Goal: Task Accomplishment & Management: Complete application form

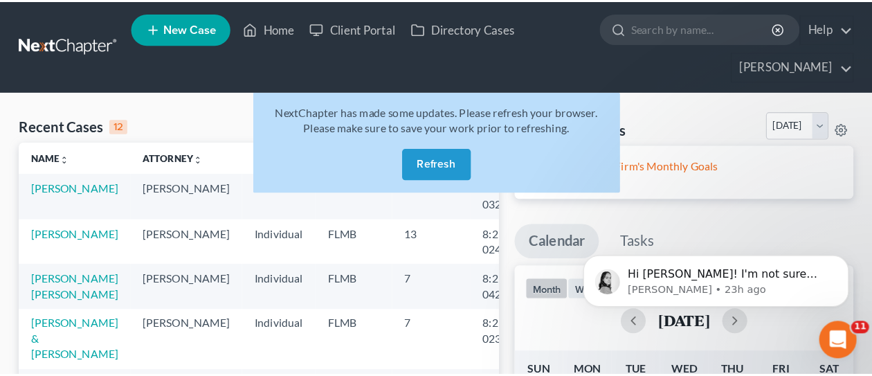
scroll to position [1122, 0]
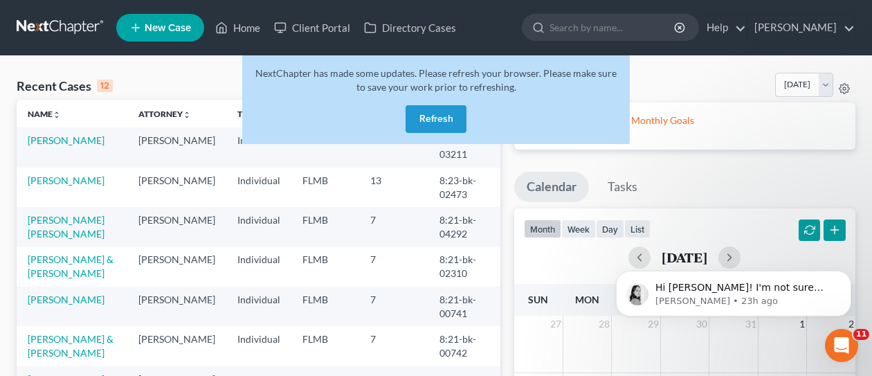
click at [439, 117] on button "Refresh" at bounding box center [435, 119] width 61 height 28
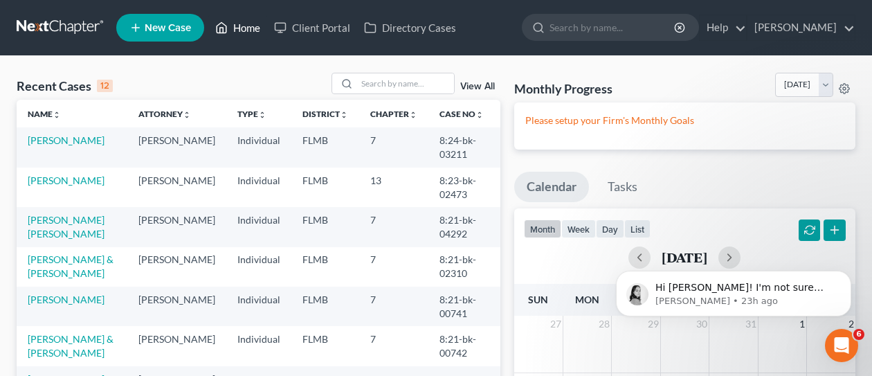
click at [236, 30] on link "Home" at bounding box center [237, 27] width 59 height 25
click at [231, 28] on link "Home" at bounding box center [237, 27] width 59 height 25
click at [796, 28] on link "[PERSON_NAME]" at bounding box center [800, 27] width 107 height 25
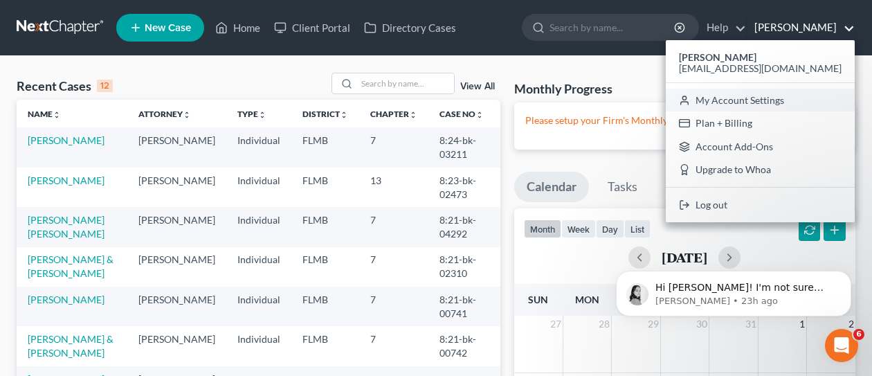
click at [797, 98] on link "My Account Settings" at bounding box center [760, 101] width 189 height 24
select select "24"
select select "9"
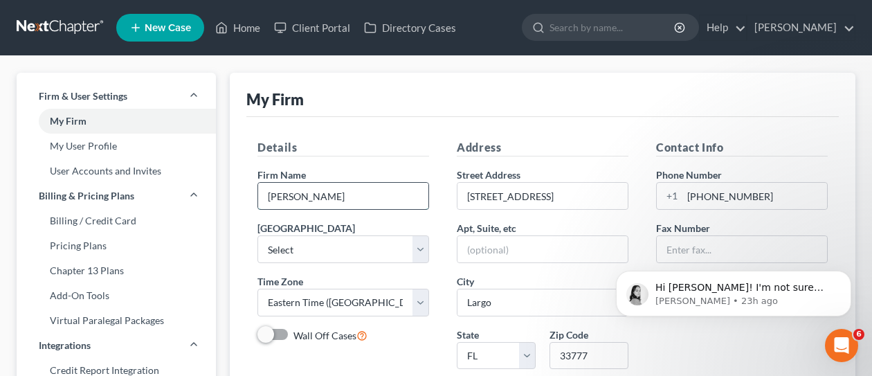
click at [358, 194] on input "[PERSON_NAME]" at bounding box center [343, 196] width 170 height 26
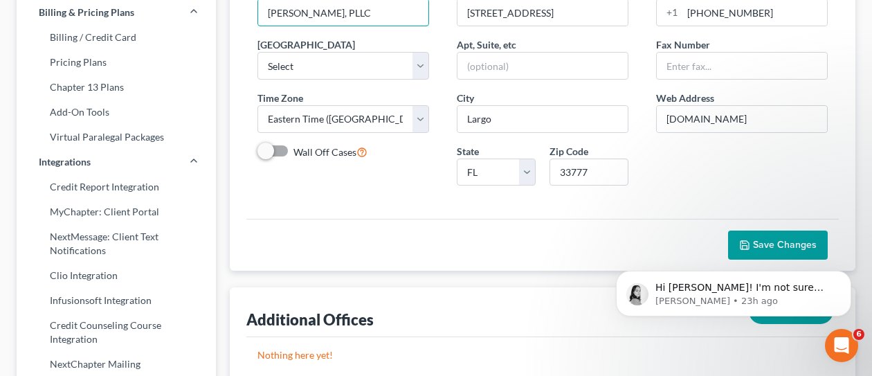
scroll to position [208, 0]
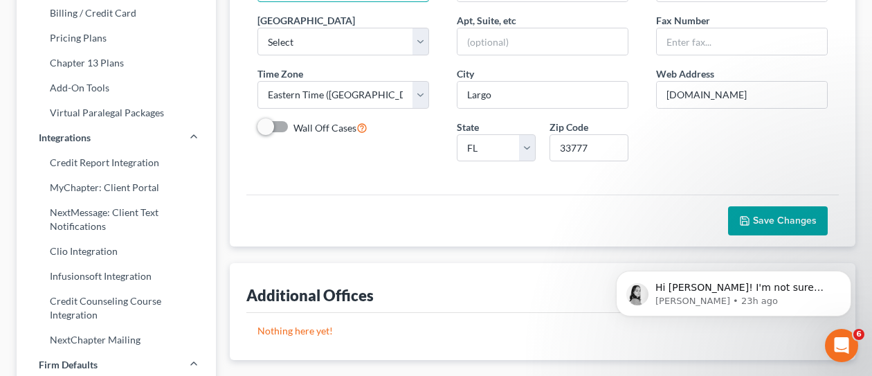
type input "[PERSON_NAME], PLLC"
click at [762, 217] on span "Save Changes" at bounding box center [785, 220] width 64 height 12
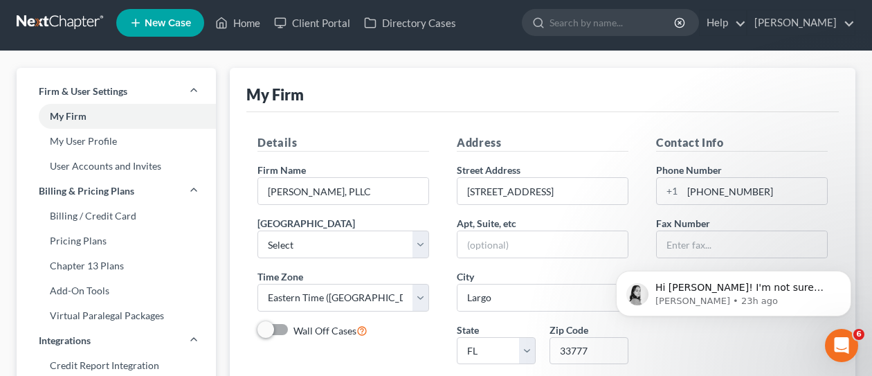
scroll to position [0, 0]
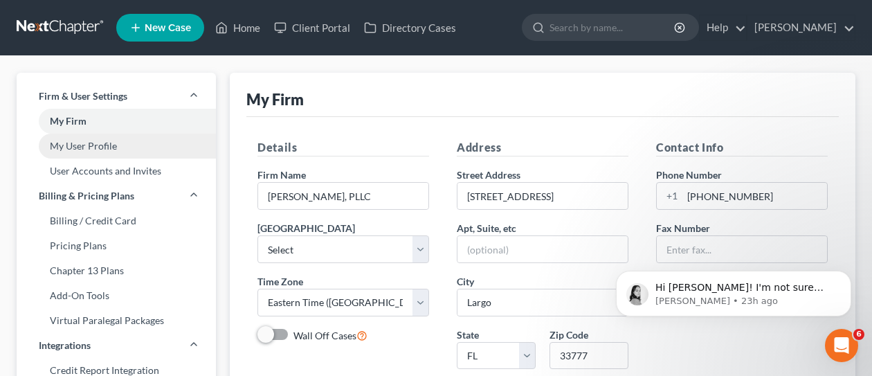
click at [120, 145] on link "My User Profile" at bounding box center [116, 146] width 199 height 25
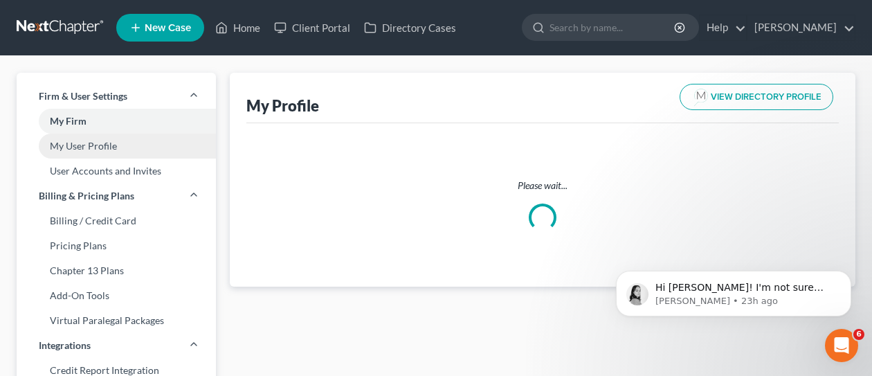
select select "9"
select select "15"
select select "attorney"
select select "0"
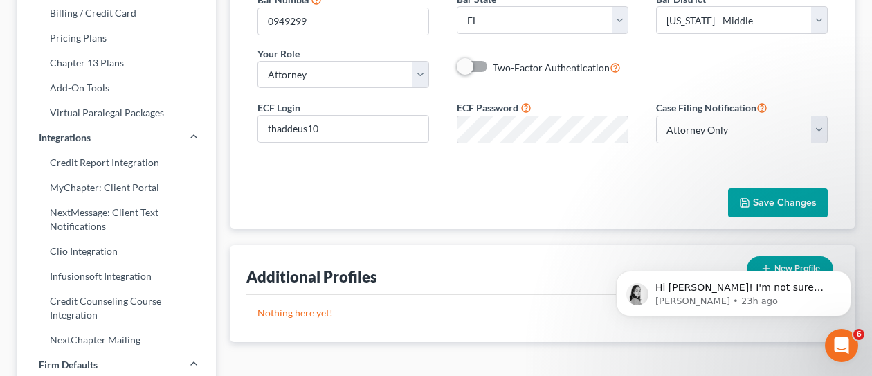
scroll to position [277, 0]
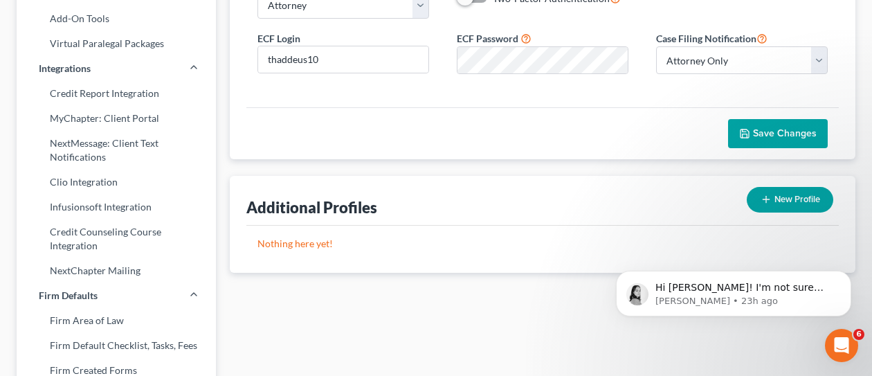
click at [745, 134] on icon "button" at bounding box center [744, 133] width 11 height 11
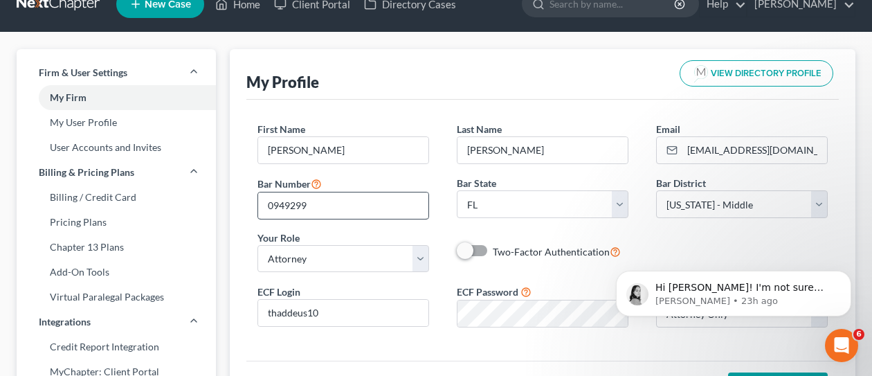
scroll to position [0, 0]
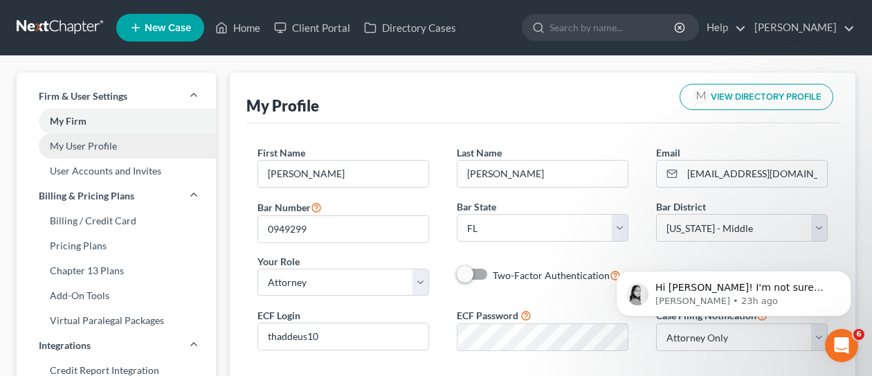
click at [104, 148] on link "My User Profile" at bounding box center [116, 146] width 199 height 25
click at [174, 151] on link "My User Profile" at bounding box center [116, 146] width 199 height 25
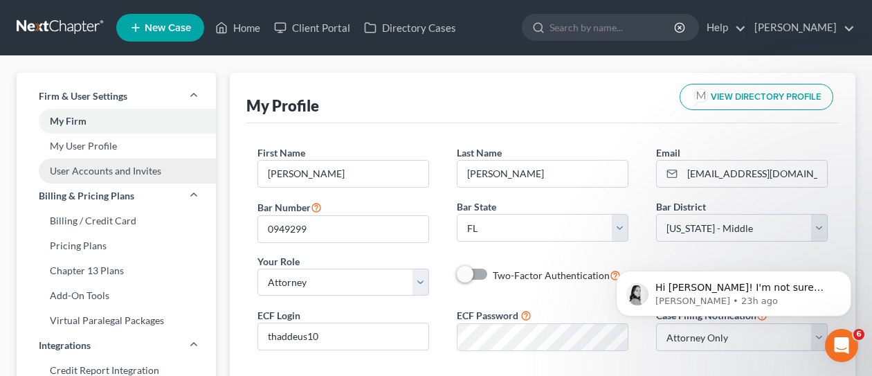
click at [111, 174] on link "User Accounts and Invites" at bounding box center [116, 170] width 199 height 25
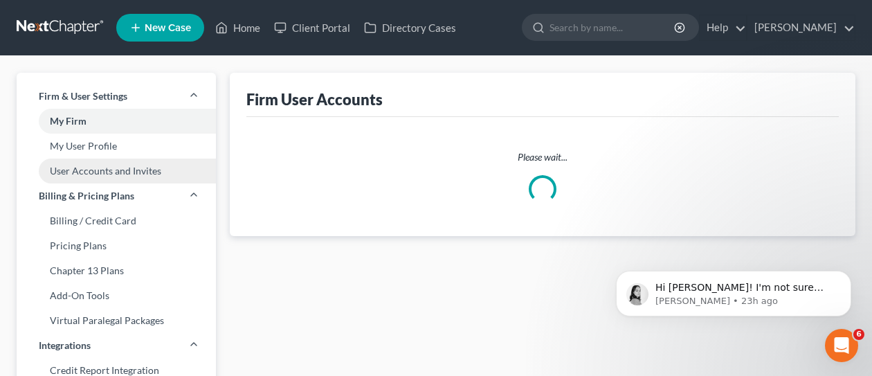
select select "0"
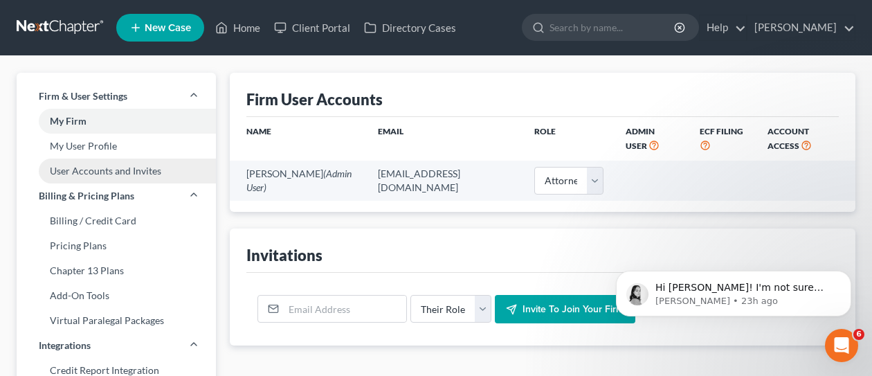
type input "tfreeman"
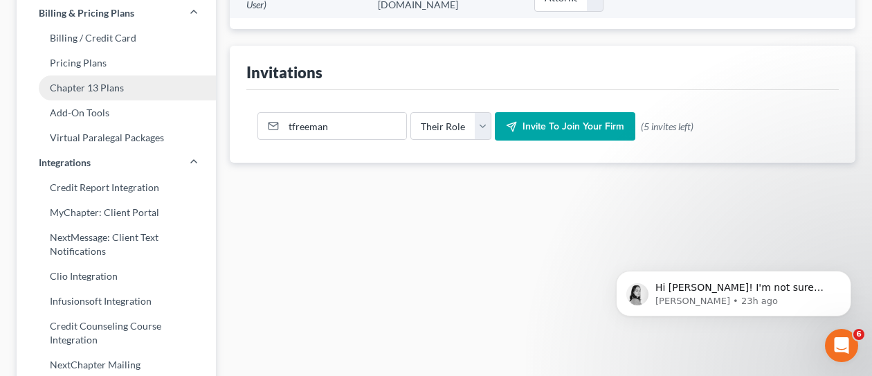
scroll to position [208, 0]
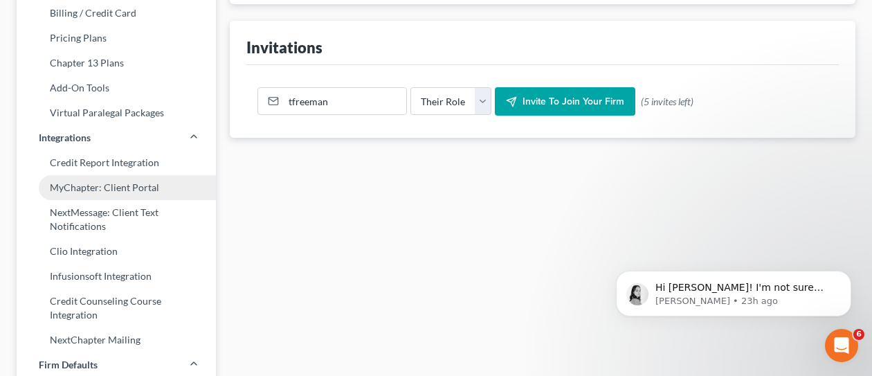
click at [152, 186] on link "MyChapter: Client Portal" at bounding box center [116, 187] width 199 height 25
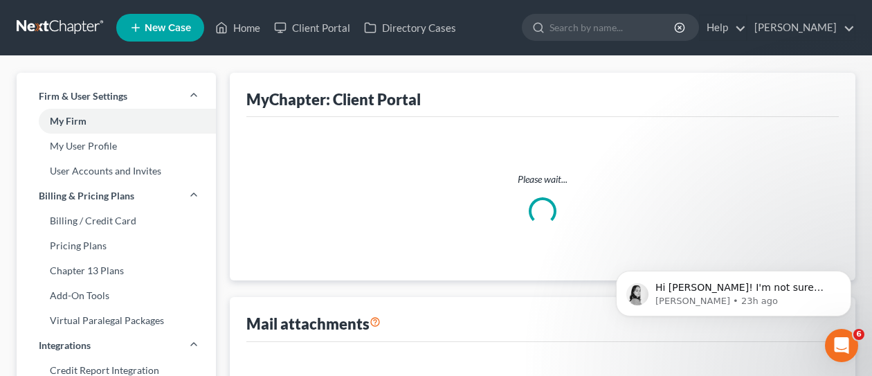
select select
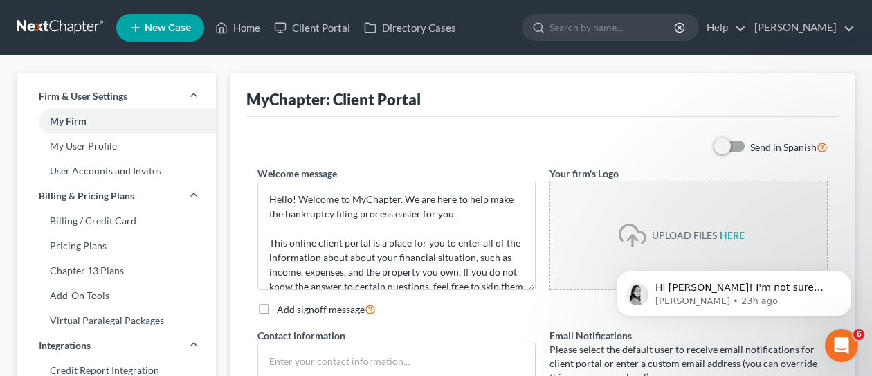
type input "tfreeman"
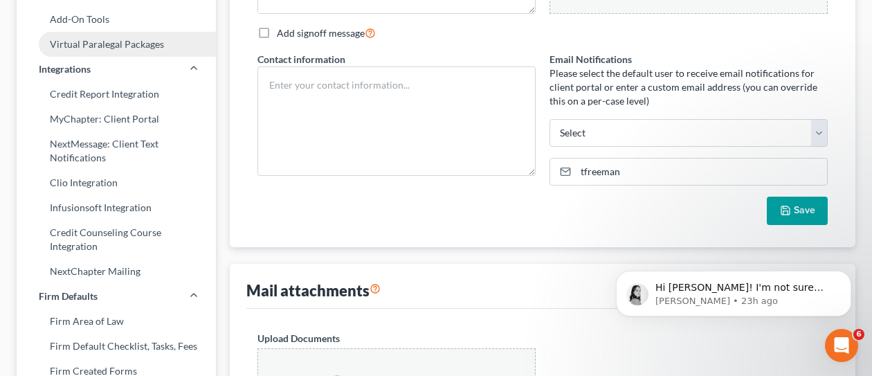
scroll to position [277, 0]
click at [166, 191] on link "Clio Integration" at bounding box center [116, 182] width 199 height 25
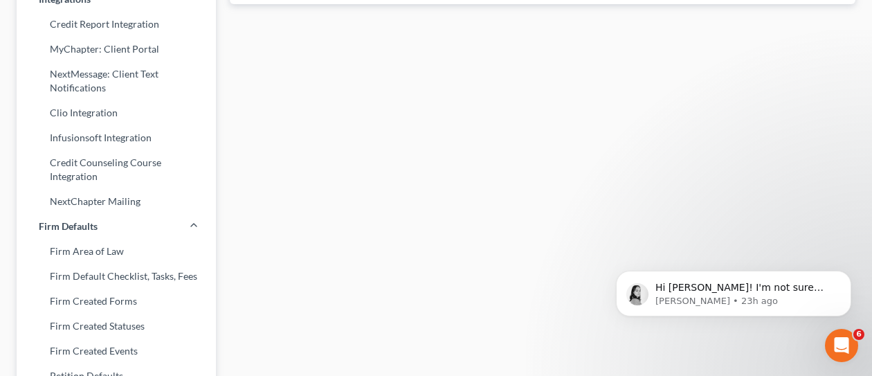
scroll to position [415, 0]
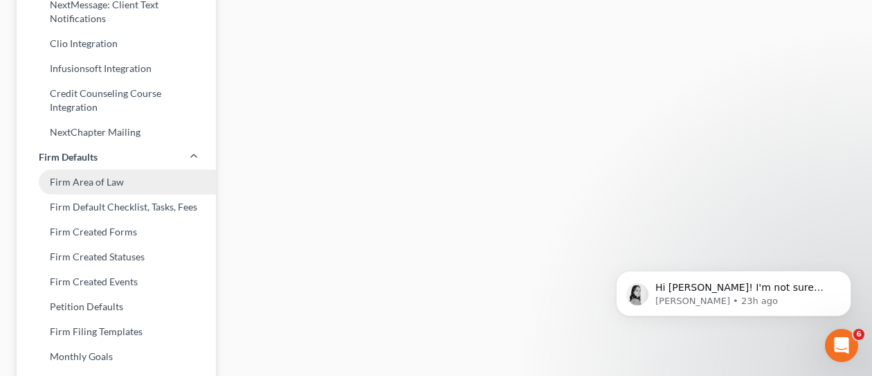
click at [118, 187] on link "Firm Area of Law" at bounding box center [116, 182] width 199 height 25
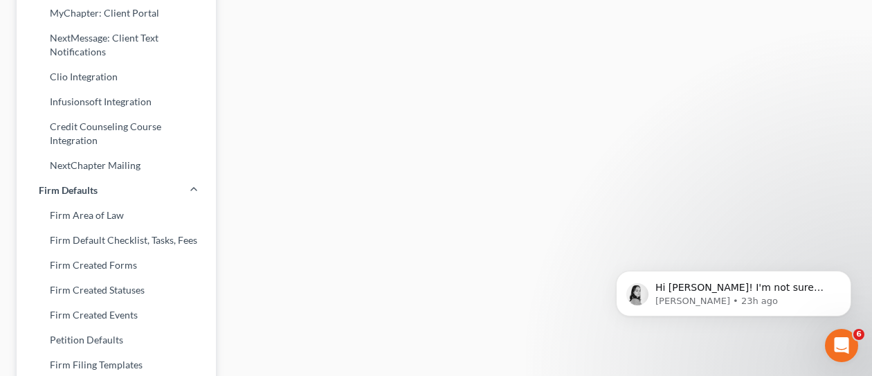
scroll to position [415, 0]
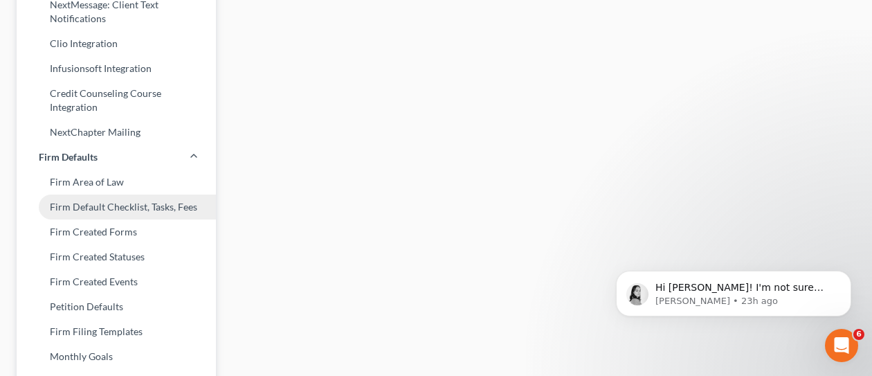
click at [163, 209] on link "Firm Default Checklist, Tasks, Fees" at bounding box center [116, 206] width 199 height 25
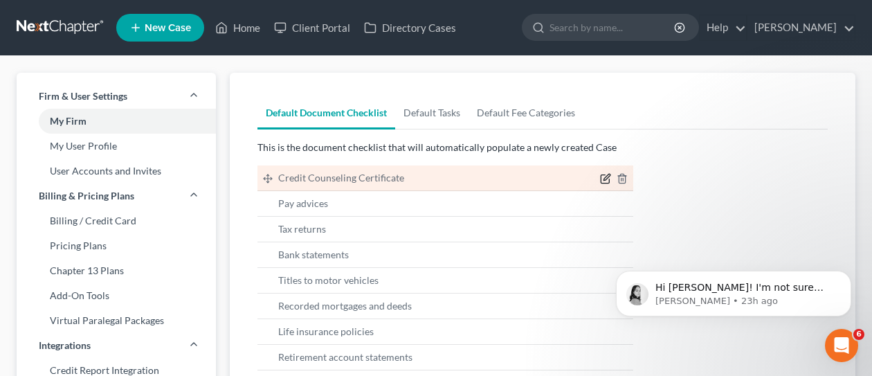
click at [603, 181] on icon "button" at bounding box center [606, 177] width 6 height 6
type input "Credit Counseling Certificate"
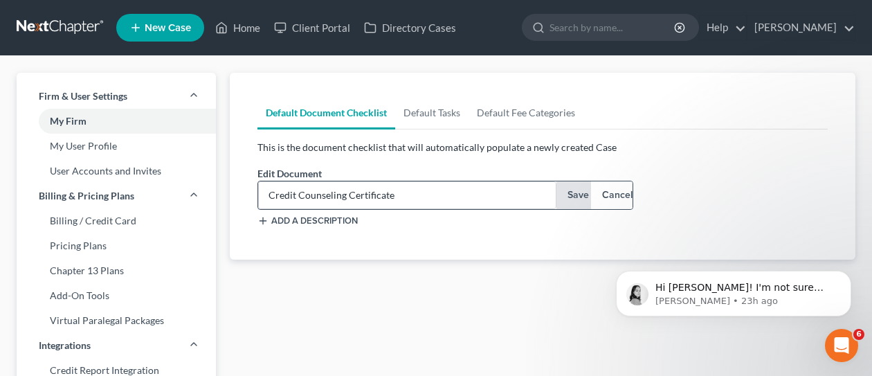
click at [622, 192] on button "Cancel" at bounding box center [611, 195] width 41 height 28
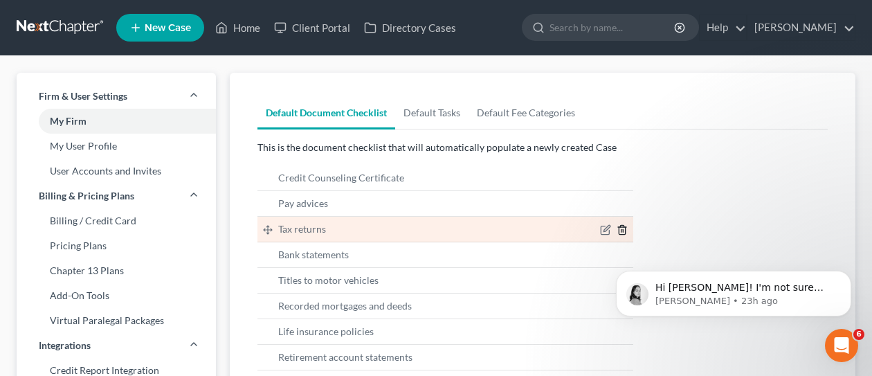
click at [623, 233] on icon "button" at bounding box center [621, 229] width 11 height 11
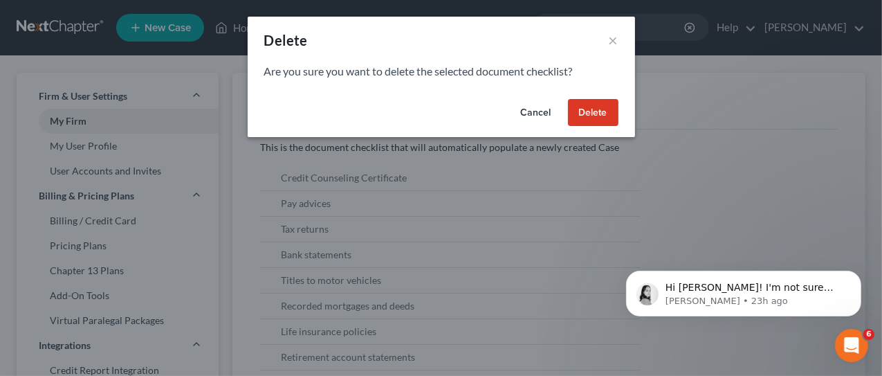
click at [589, 111] on button "Delete" at bounding box center [593, 113] width 51 height 28
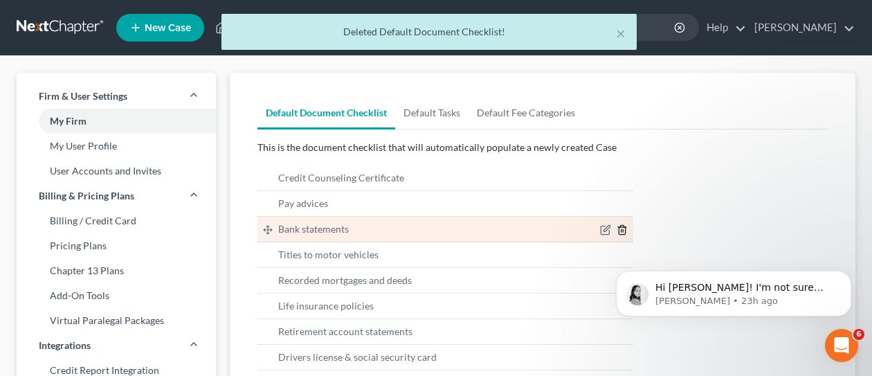
click at [626, 232] on icon "button" at bounding box center [621, 229] width 11 height 11
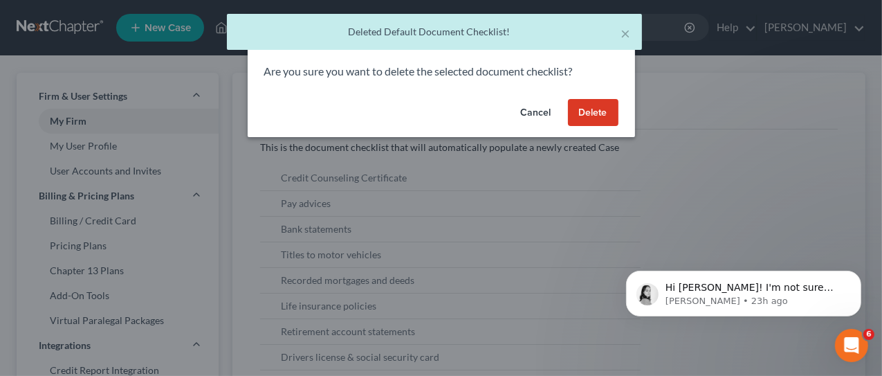
click at [594, 108] on button "Delete" at bounding box center [593, 113] width 51 height 28
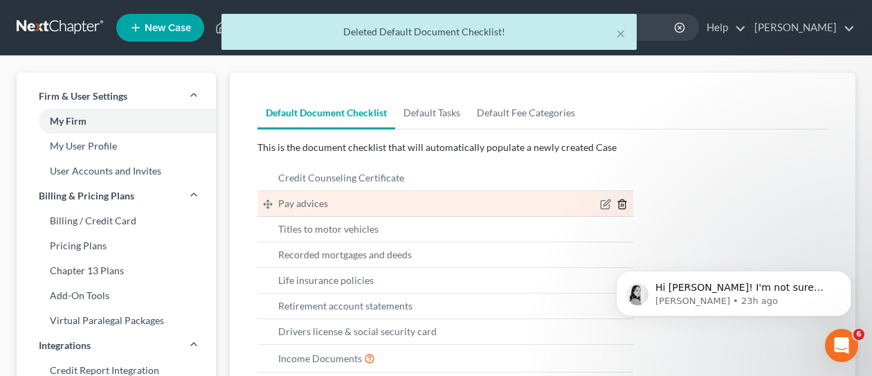
click at [623, 203] on icon "button" at bounding box center [621, 204] width 11 height 11
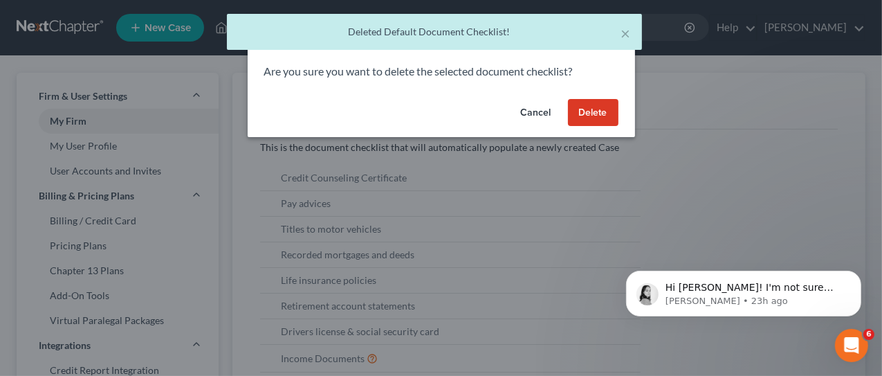
click at [590, 109] on button "Delete" at bounding box center [593, 113] width 51 height 28
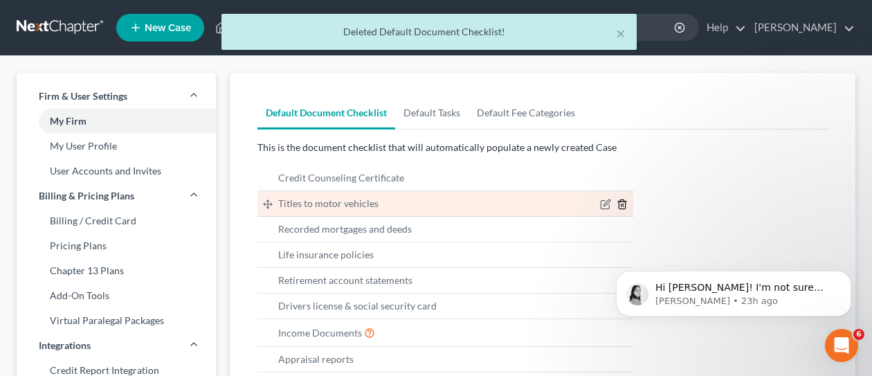
click at [623, 203] on icon "button" at bounding box center [621, 204] width 11 height 11
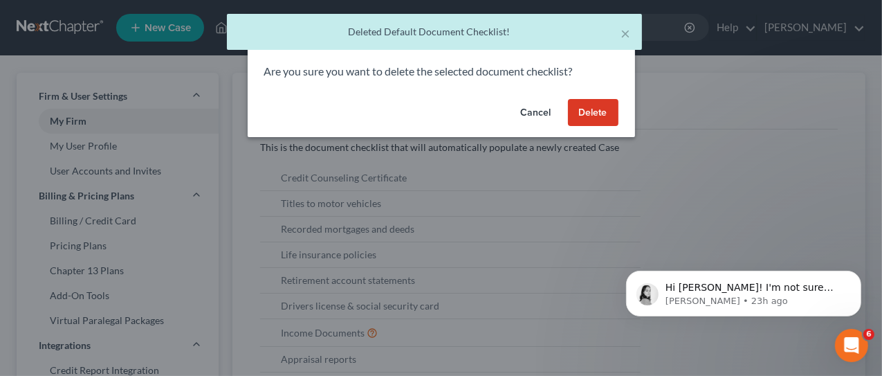
click at [592, 113] on button "Delete" at bounding box center [593, 113] width 51 height 28
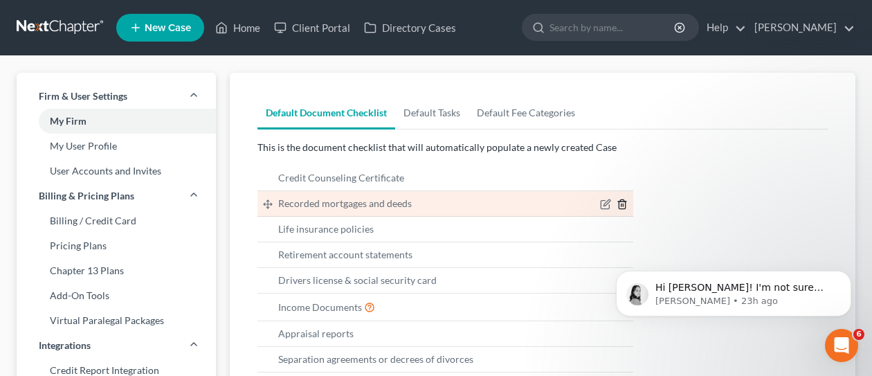
click at [621, 201] on polyline "button" at bounding box center [622, 201] width 8 height 0
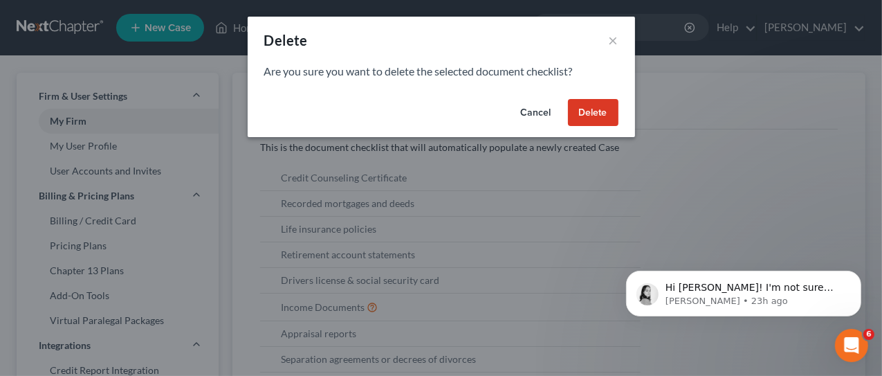
click at [596, 113] on button "Delete" at bounding box center [593, 113] width 51 height 28
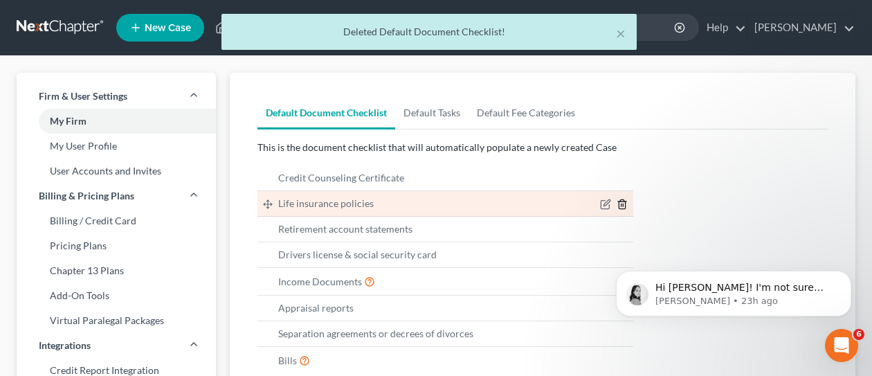
click at [625, 205] on icon "button" at bounding box center [622, 204] width 6 height 9
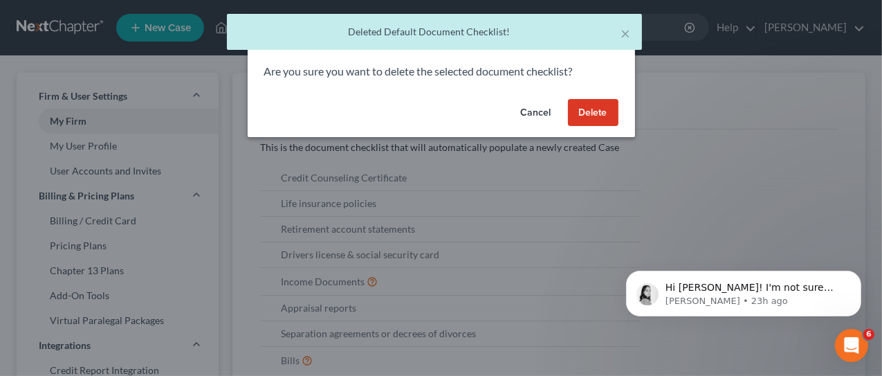
click at [599, 120] on button "Delete" at bounding box center [593, 113] width 51 height 28
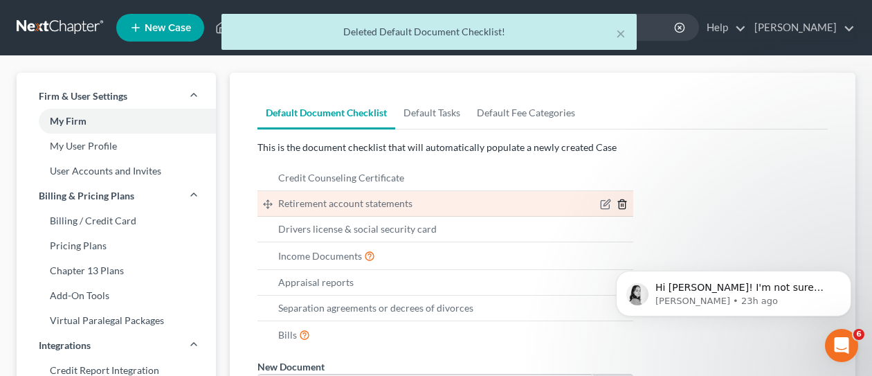
click at [621, 202] on icon "button" at bounding box center [621, 204] width 11 height 11
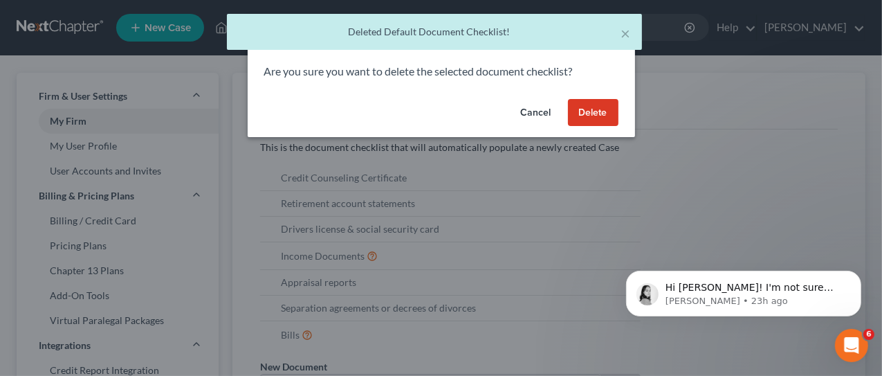
click at [592, 111] on button "Delete" at bounding box center [593, 113] width 51 height 28
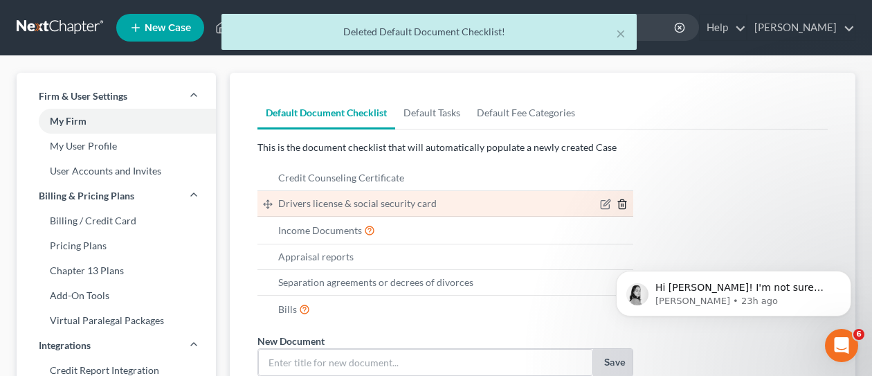
click at [623, 205] on line "button" at bounding box center [623, 205] width 0 height 3
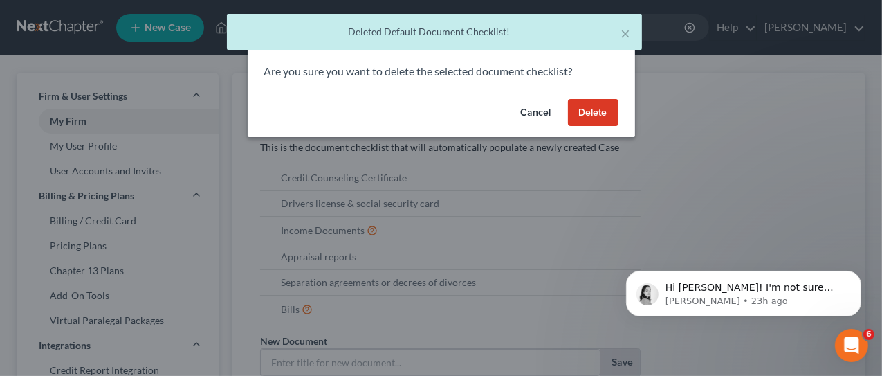
click at [598, 115] on button "Delete" at bounding box center [593, 113] width 51 height 28
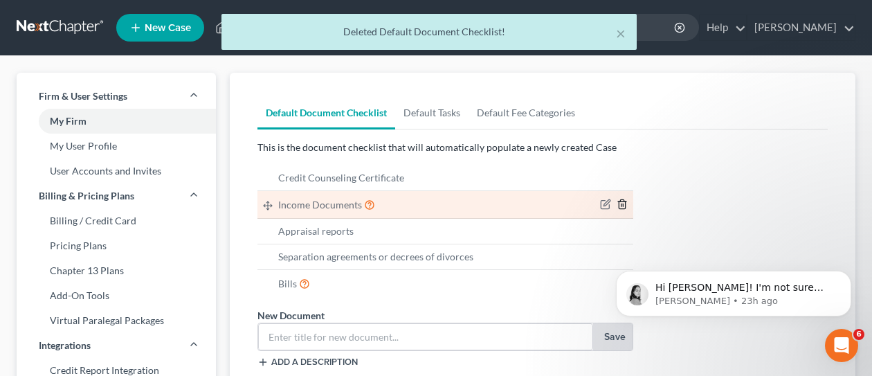
click at [621, 207] on line "button" at bounding box center [621, 205] width 0 height 3
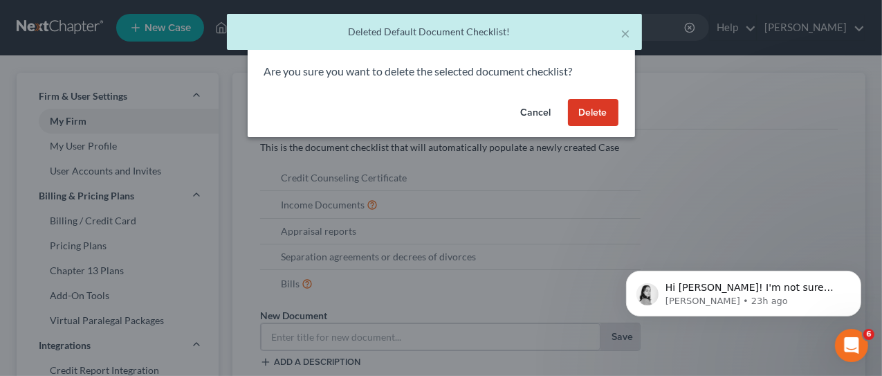
click at [600, 118] on button "Delete" at bounding box center [593, 113] width 51 height 28
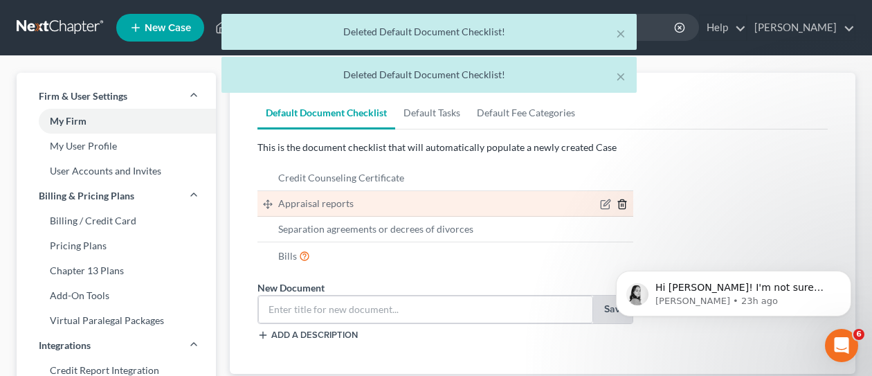
click at [623, 207] on line "button" at bounding box center [623, 205] width 0 height 3
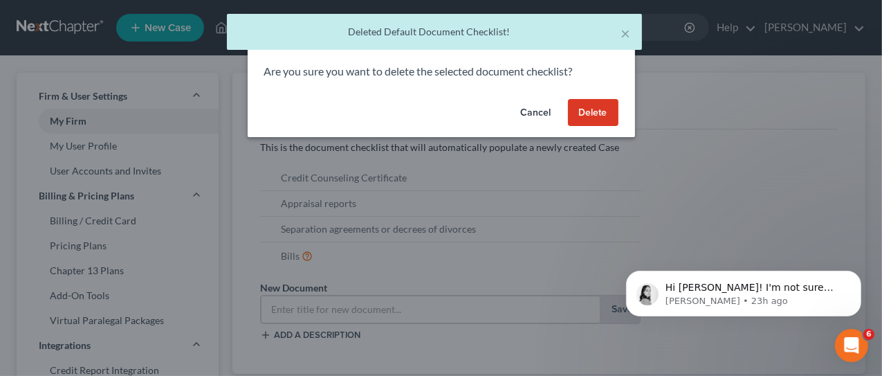
click at [592, 118] on button "Delete" at bounding box center [593, 113] width 51 height 28
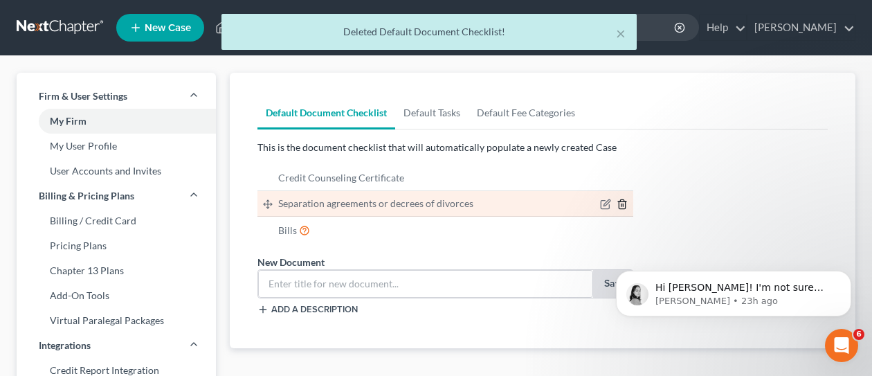
click at [621, 205] on line "button" at bounding box center [621, 205] width 0 height 3
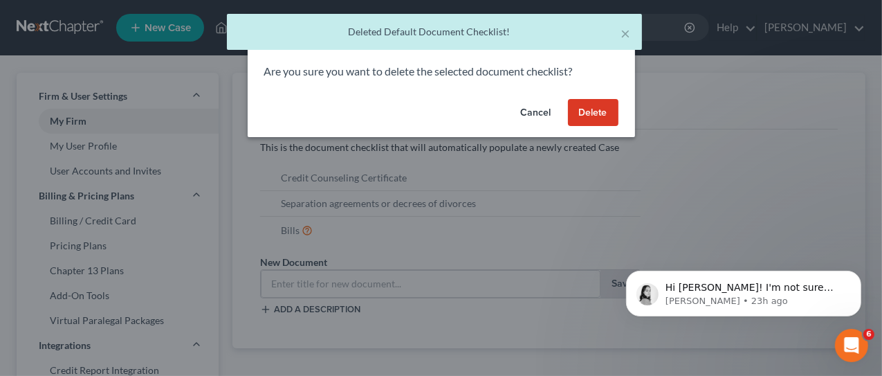
click at [594, 115] on button "Delete" at bounding box center [593, 113] width 51 height 28
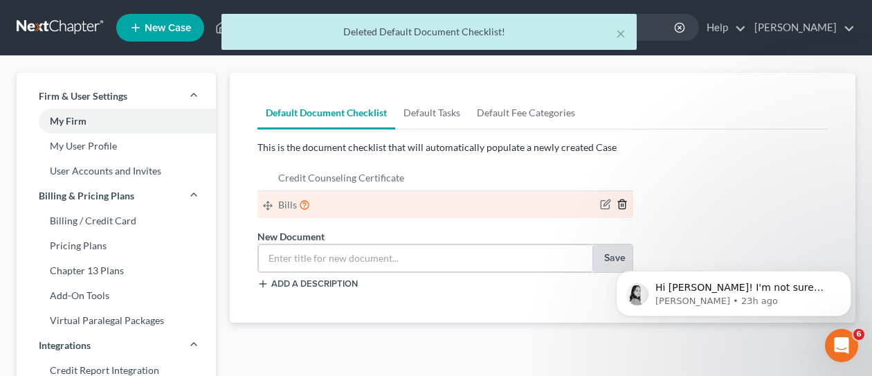
click at [621, 205] on icon "button" at bounding box center [621, 204] width 11 height 11
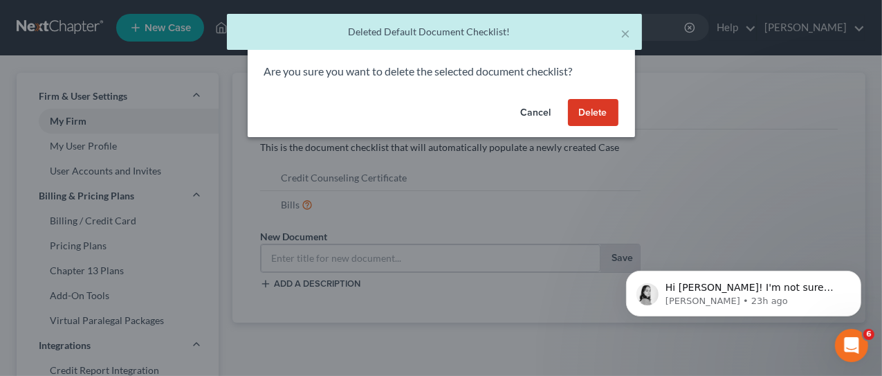
click at [589, 115] on button "Delete" at bounding box center [593, 113] width 51 height 28
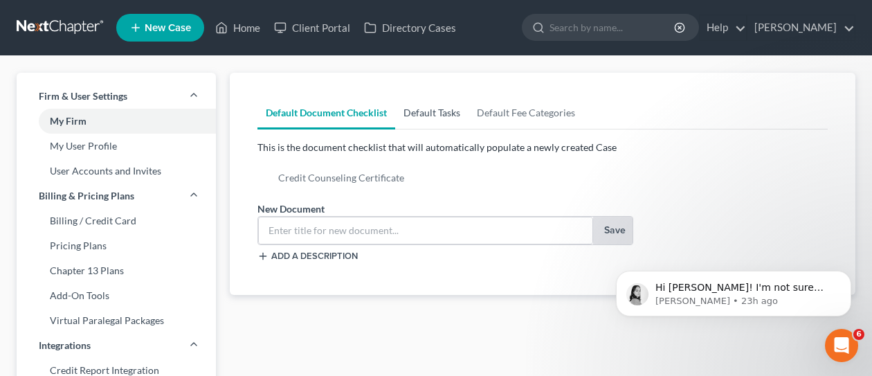
click at [433, 114] on link "Default Tasks" at bounding box center [431, 112] width 73 height 33
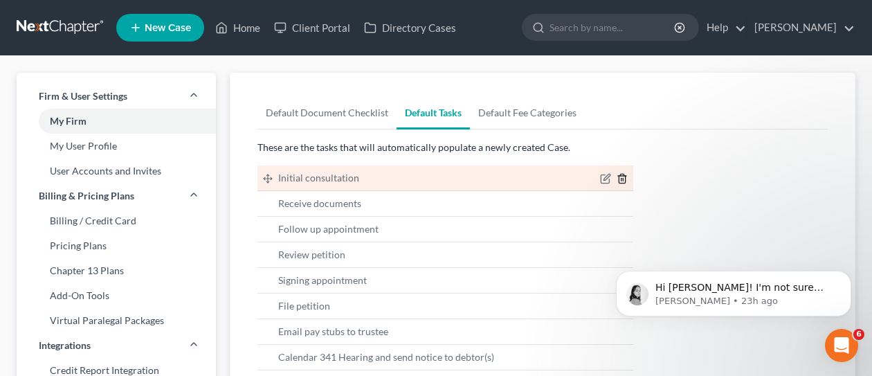
click at [621, 179] on line "button" at bounding box center [621, 180] width 0 height 3
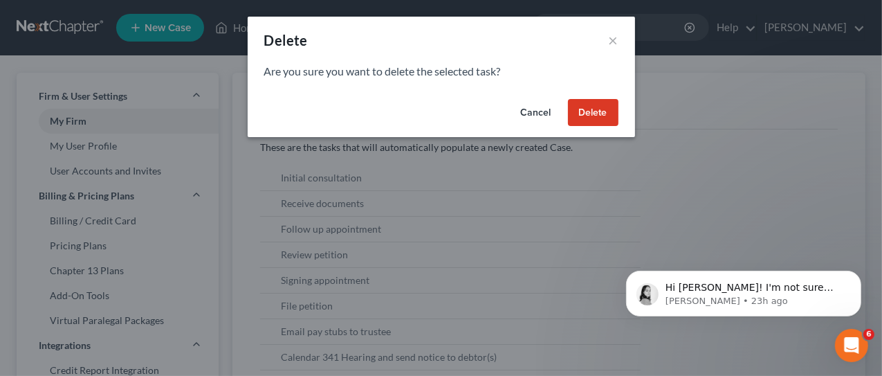
click at [601, 119] on button "Delete" at bounding box center [593, 113] width 51 height 28
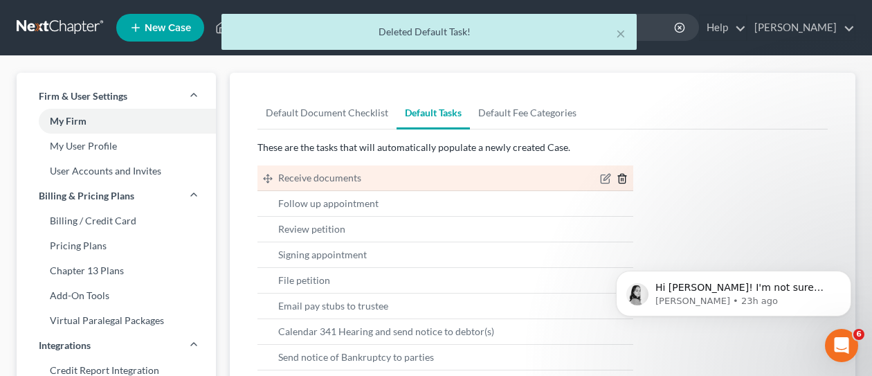
click at [619, 179] on icon "button" at bounding box center [622, 178] width 6 height 9
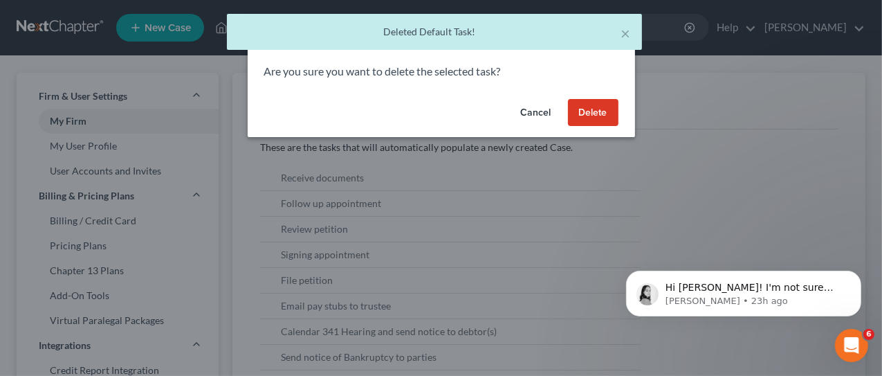
click at [589, 125] on button "Delete" at bounding box center [593, 113] width 51 height 28
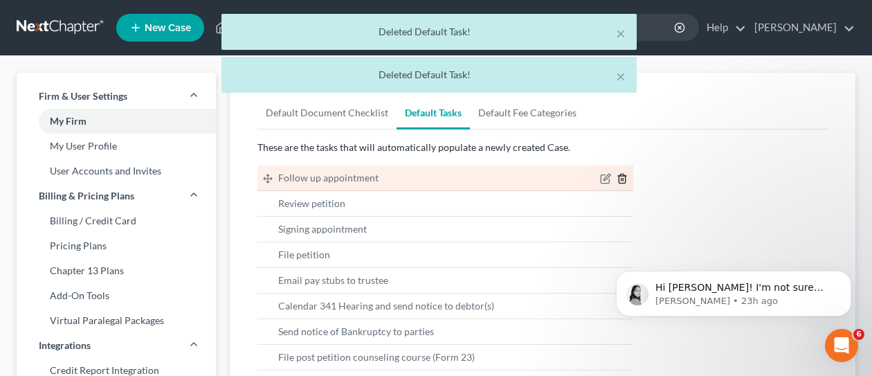
click at [621, 179] on line "button" at bounding box center [621, 180] width 0 height 3
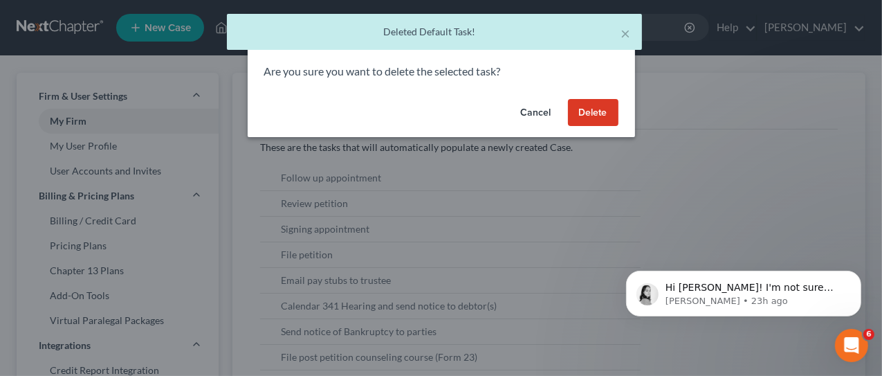
click at [599, 113] on button "Delete" at bounding box center [593, 113] width 51 height 28
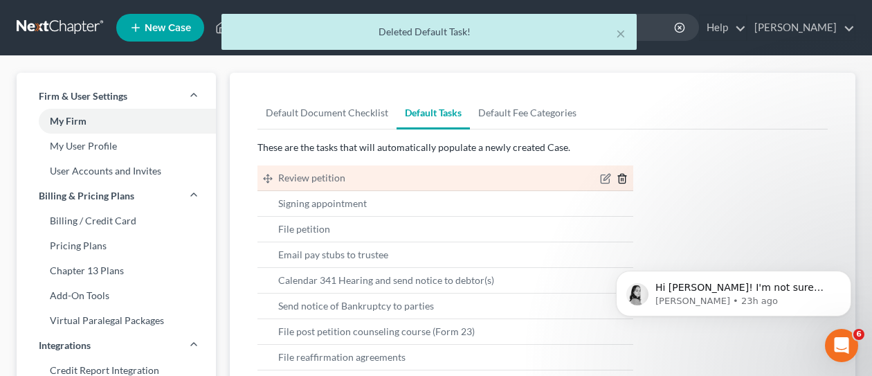
click at [624, 173] on icon "button" at bounding box center [621, 178] width 11 height 11
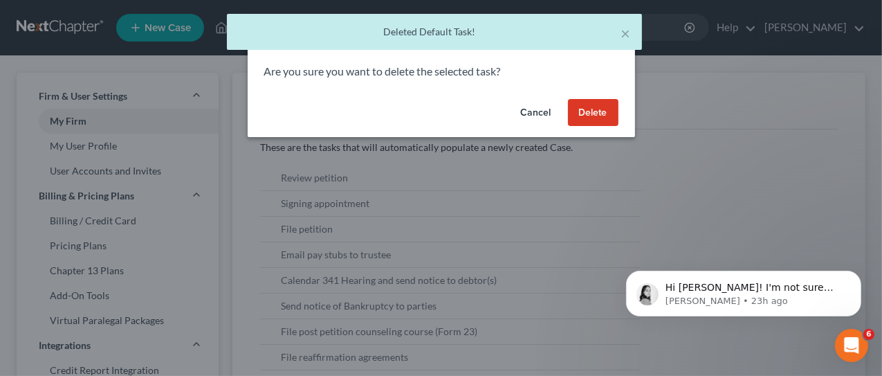
click at [603, 116] on button "Delete" at bounding box center [593, 113] width 51 height 28
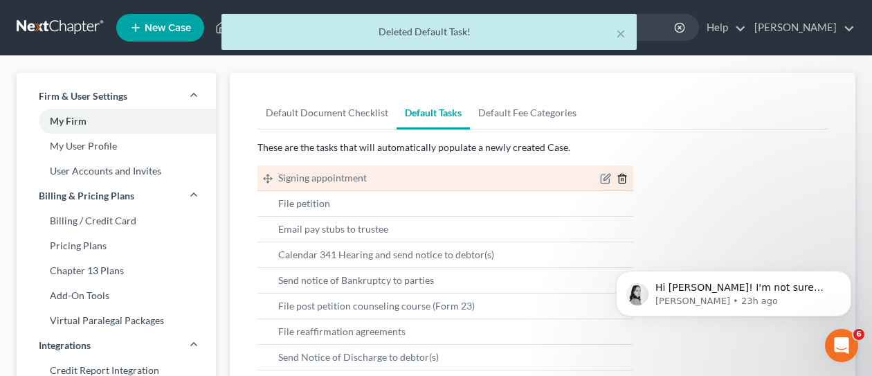
click at [625, 180] on icon "button" at bounding box center [622, 178] width 6 height 9
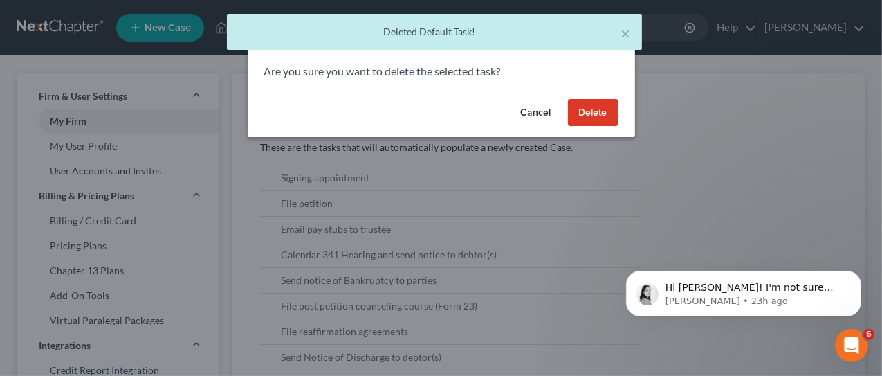
click at [601, 122] on button "Delete" at bounding box center [593, 113] width 51 height 28
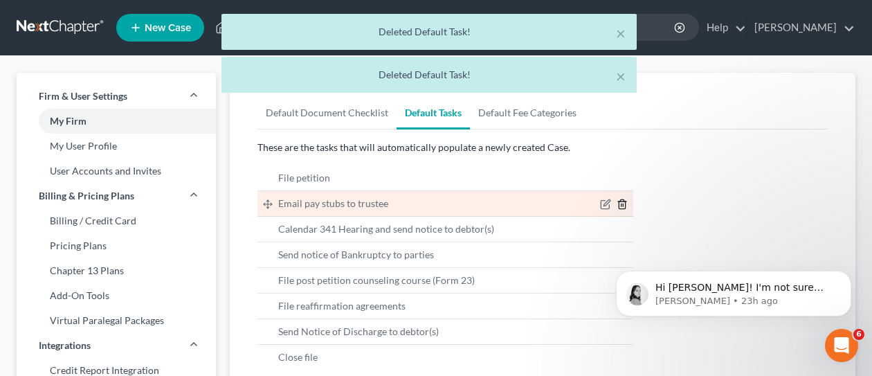
click at [623, 203] on icon "button" at bounding box center [621, 204] width 11 height 11
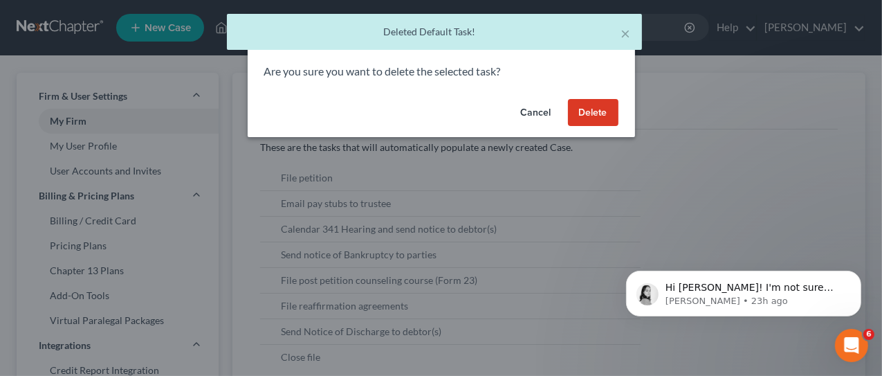
click at [604, 116] on button "Delete" at bounding box center [593, 113] width 51 height 28
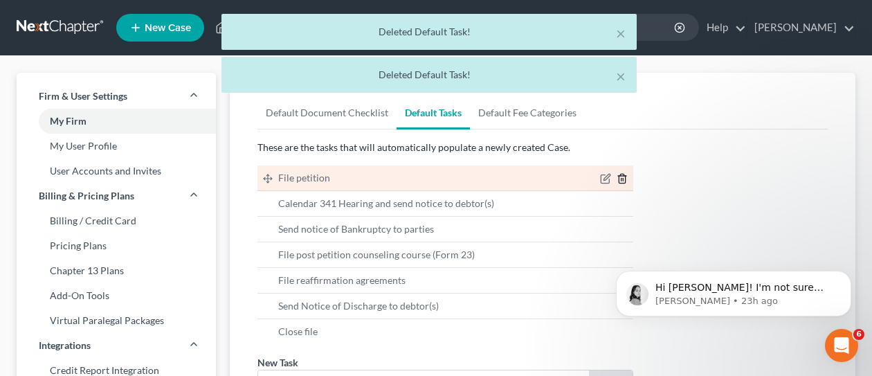
click at [619, 180] on icon "button" at bounding box center [622, 178] width 6 height 9
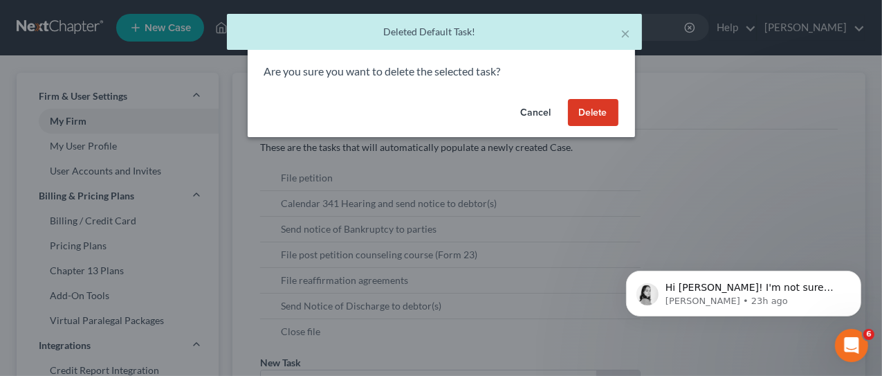
click at [595, 119] on button "Delete" at bounding box center [593, 113] width 51 height 28
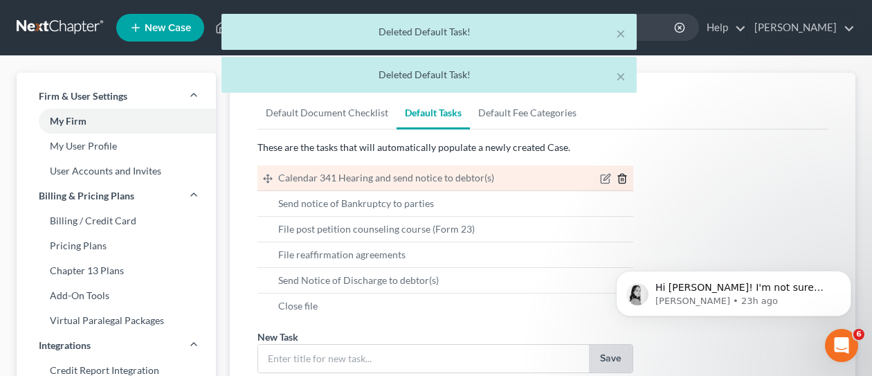
click at [619, 179] on icon "button" at bounding box center [622, 178] width 6 height 9
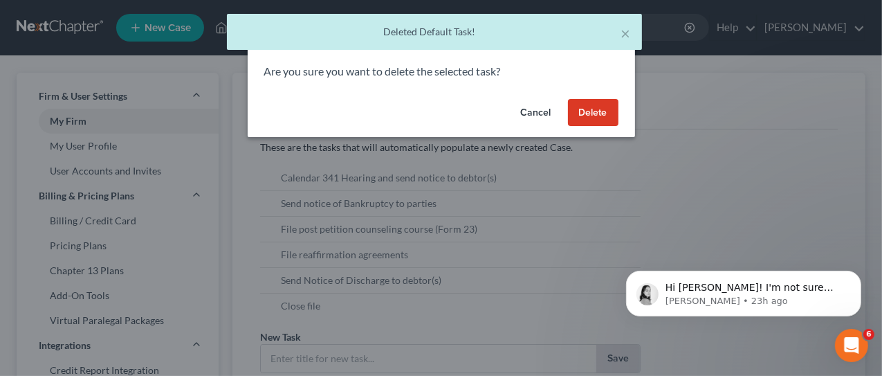
click at [590, 119] on button "Delete" at bounding box center [593, 113] width 51 height 28
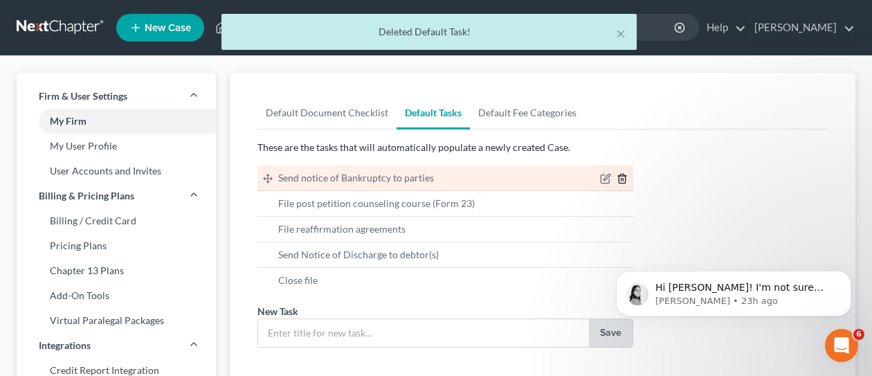
click at [623, 180] on line "button" at bounding box center [623, 180] width 0 height 3
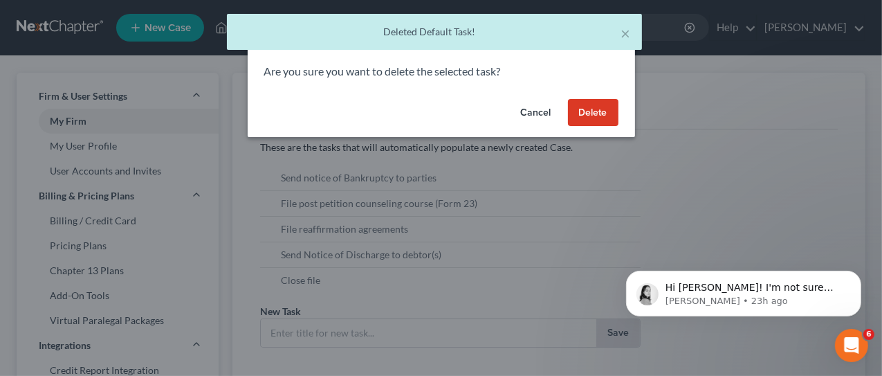
click at [589, 116] on button "Delete" at bounding box center [593, 113] width 51 height 28
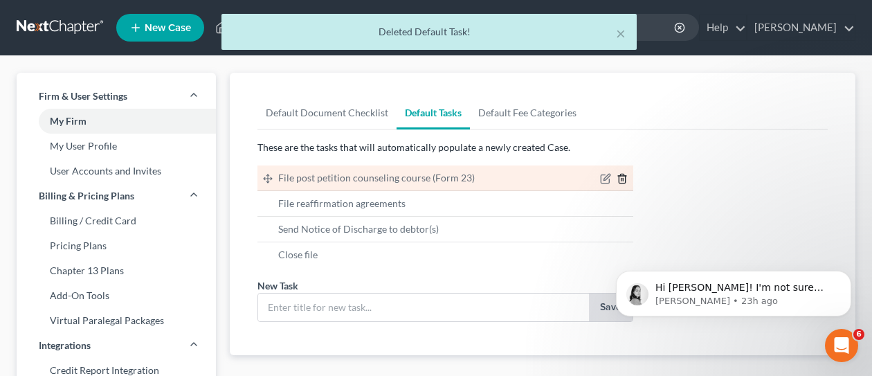
click at [623, 179] on line "button" at bounding box center [623, 180] width 0 height 3
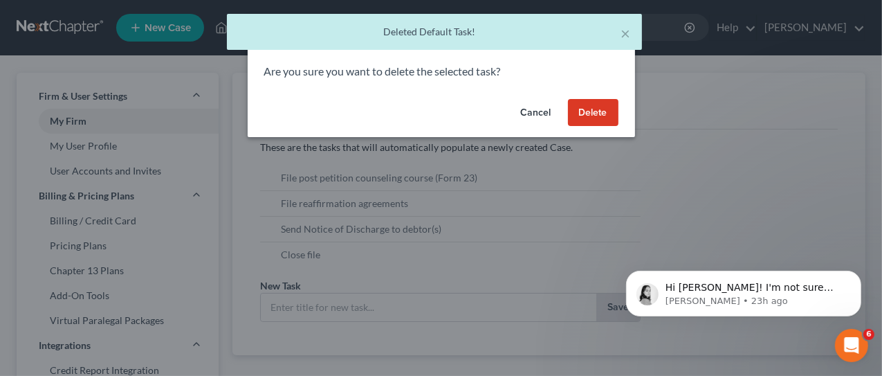
click at [589, 116] on button "Delete" at bounding box center [593, 113] width 51 height 28
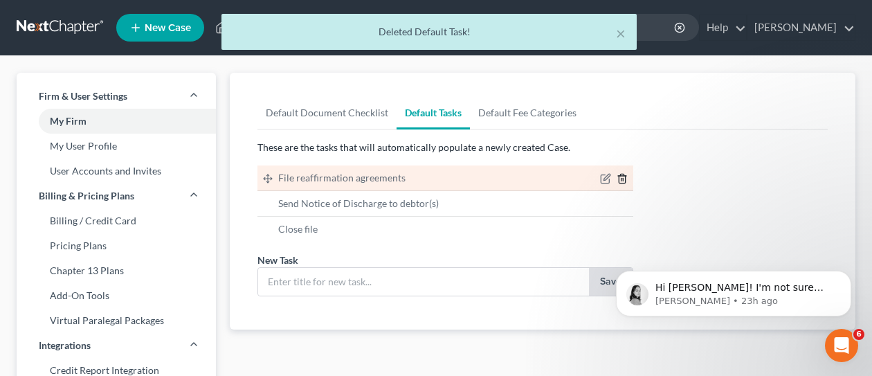
click at [622, 181] on icon "button" at bounding box center [621, 178] width 11 height 11
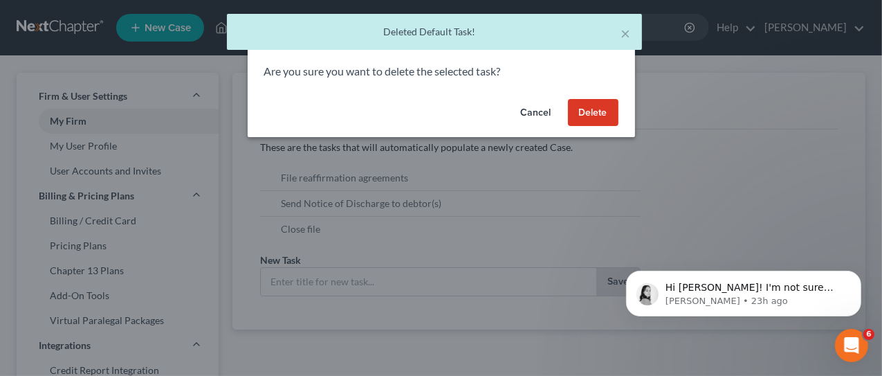
click at [601, 119] on button "Delete" at bounding box center [593, 113] width 51 height 28
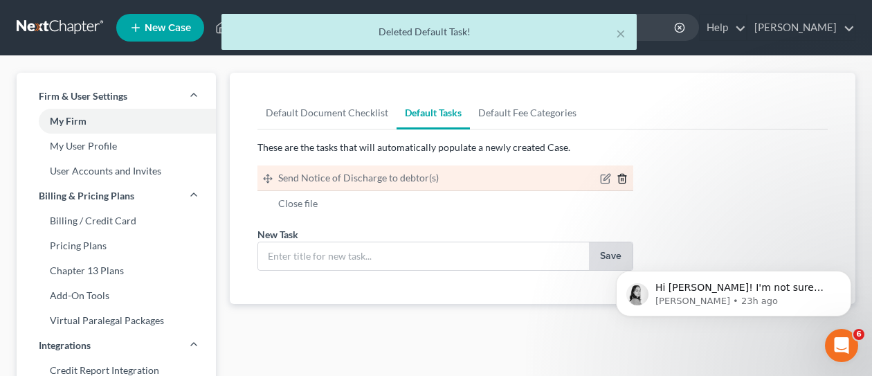
click at [624, 180] on icon "button" at bounding box center [621, 178] width 11 height 11
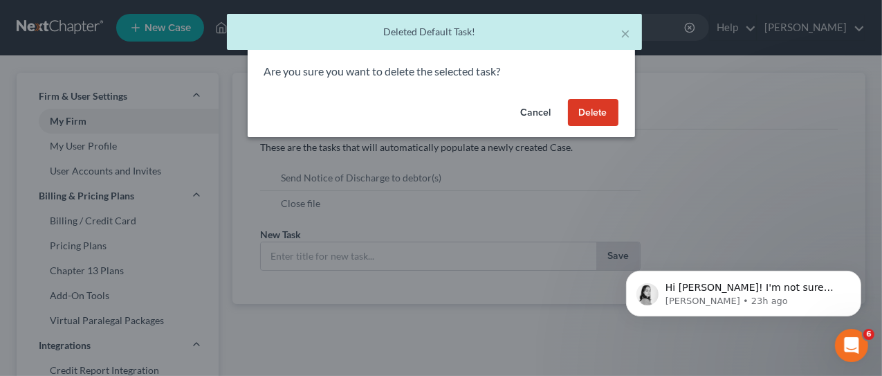
click at [593, 116] on button "Delete" at bounding box center [593, 113] width 51 height 28
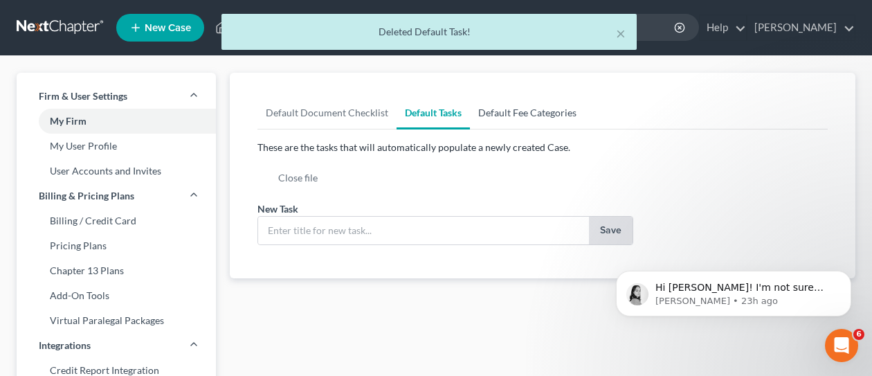
click at [516, 113] on link "Default Fee Categories" at bounding box center [527, 112] width 115 height 33
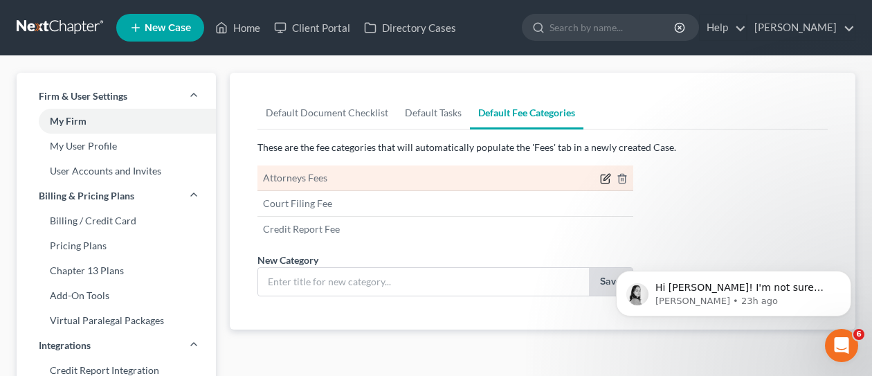
click at [606, 179] on icon "button" at bounding box center [606, 177] width 6 height 6
type input "Attorneys Fees"
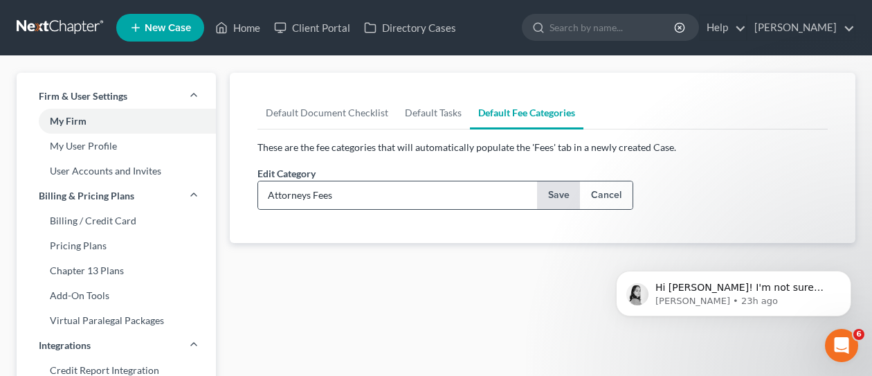
click at [596, 196] on button "Cancel" at bounding box center [606, 195] width 53 height 28
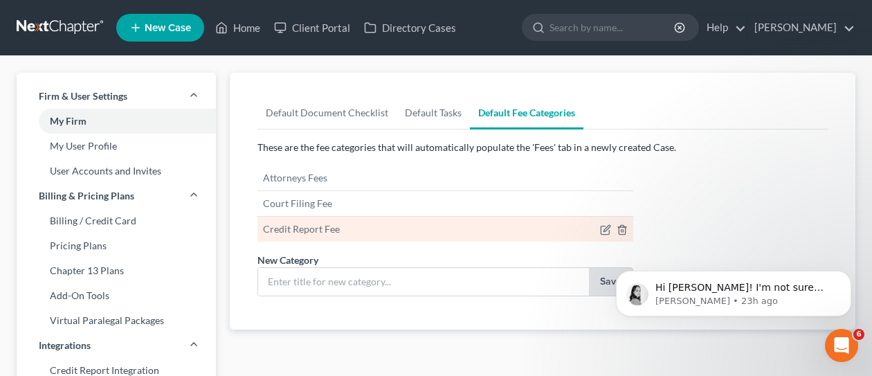
click at [570, 224] on li "Credit Report Fee" at bounding box center [445, 229] width 376 height 25
click at [604, 230] on icon "button" at bounding box center [606, 229] width 6 height 6
type input "Credit Report Fee"
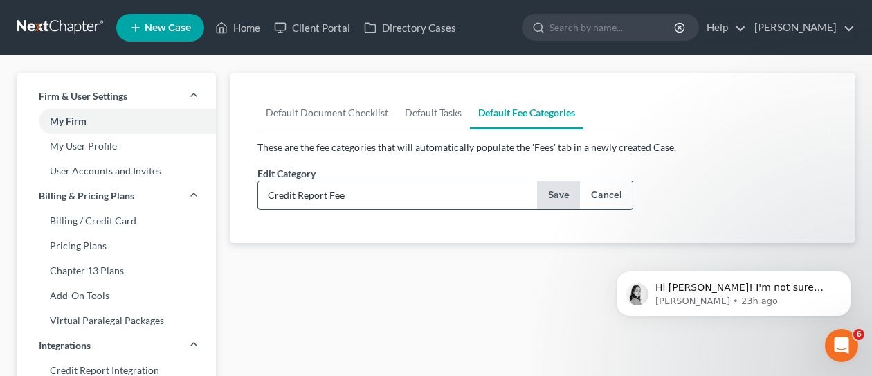
click at [598, 196] on button "Cancel" at bounding box center [606, 195] width 53 height 28
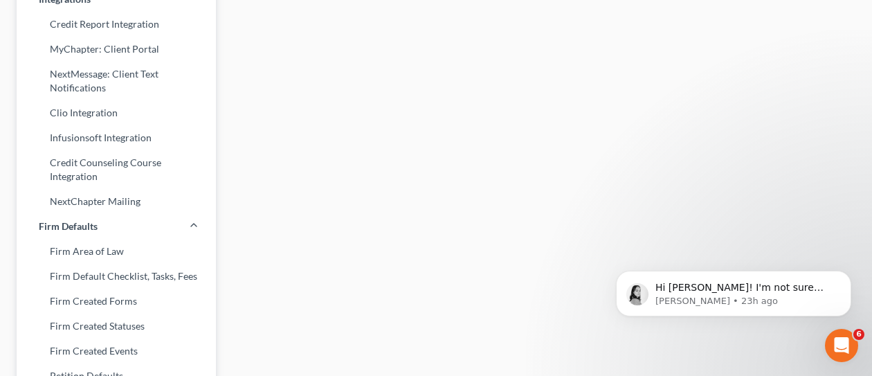
scroll to position [415, 0]
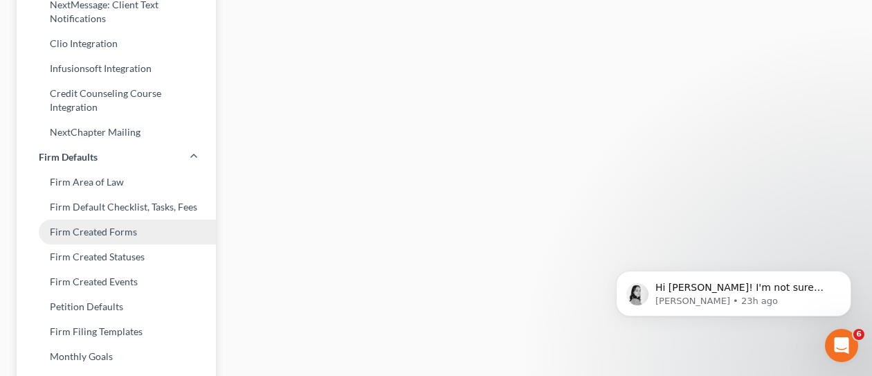
click at [161, 236] on link "Firm Created Forms" at bounding box center [116, 231] width 199 height 25
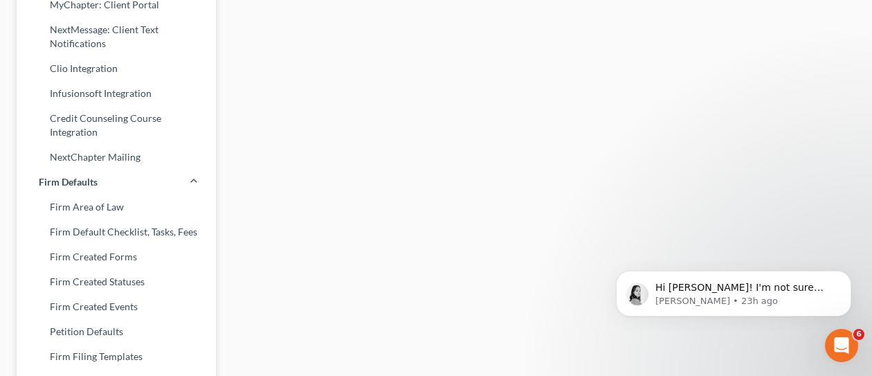
scroll to position [415, 0]
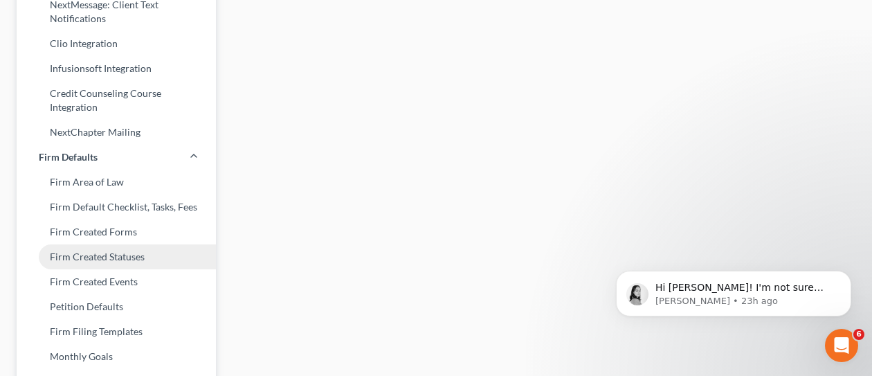
click at [148, 260] on link "Firm Created Statuses" at bounding box center [116, 256] width 199 height 25
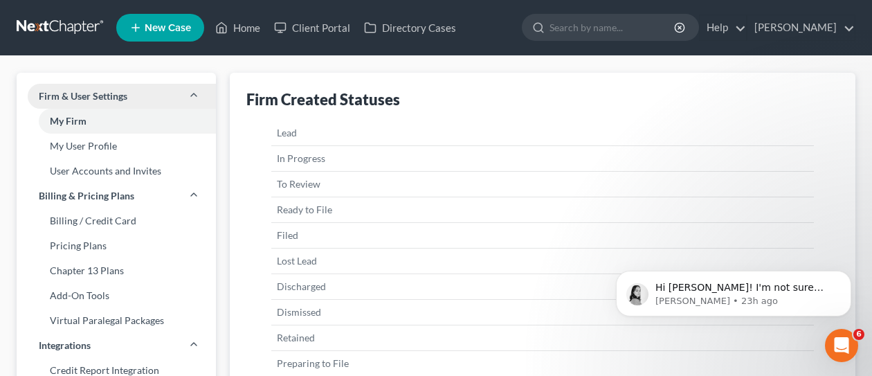
click at [194, 97] on icon at bounding box center [193, 94] width 11 height 11
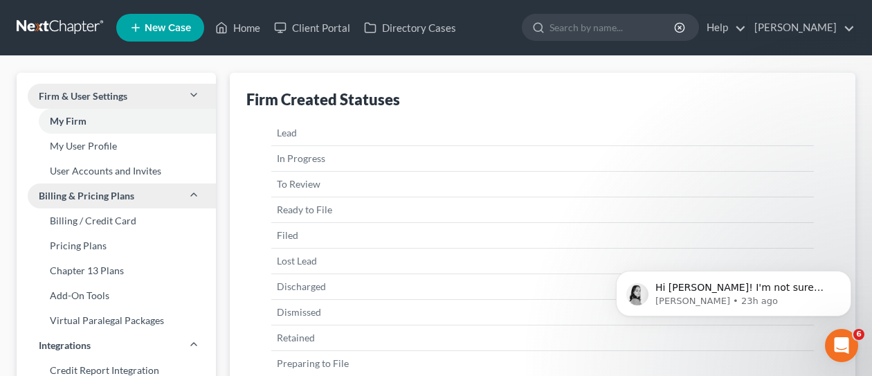
click at [192, 195] on icon at bounding box center [193, 194] width 11 height 11
click at [199, 194] on icon at bounding box center [193, 194] width 11 height 11
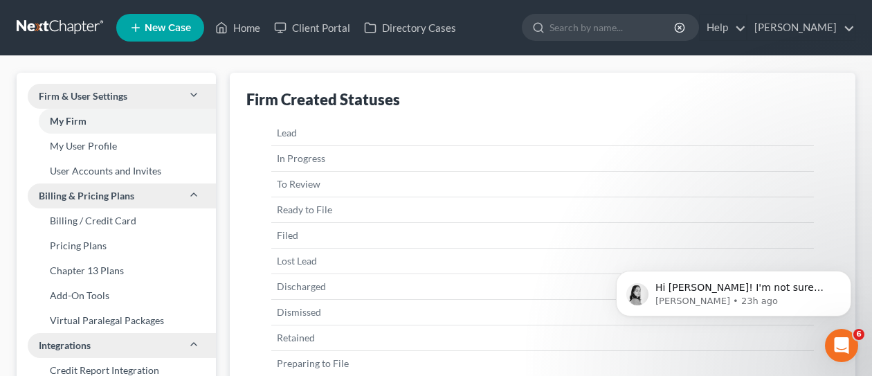
click at [196, 348] on icon at bounding box center [193, 343] width 11 height 11
click at [193, 95] on polyline at bounding box center [194, 94] width 6 height 3
click at [232, 30] on link "Home" at bounding box center [237, 27] width 59 height 25
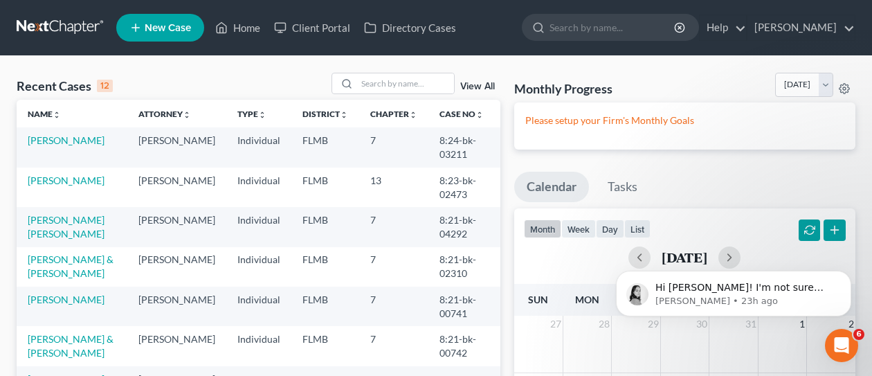
click at [173, 29] on span "New Case" at bounding box center [168, 28] width 46 height 10
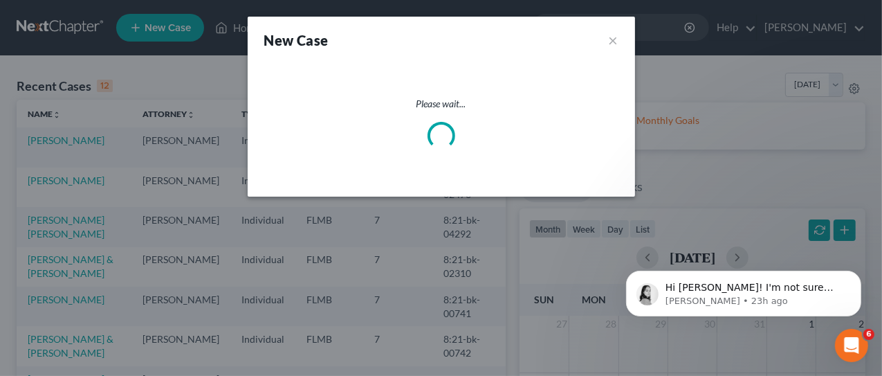
select select "15"
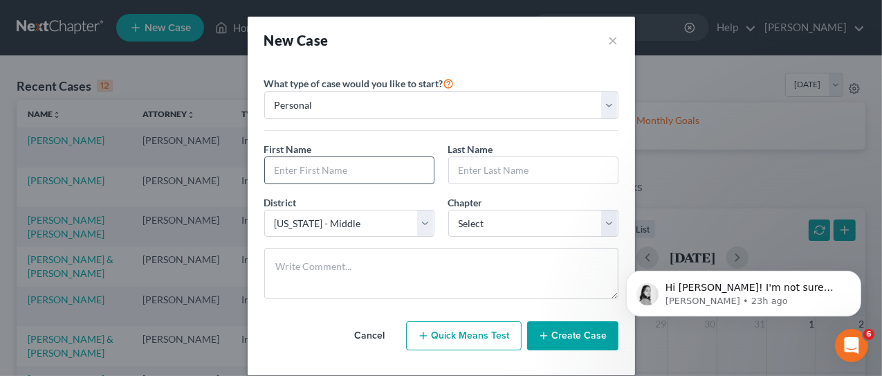
click at [342, 170] on input "text" at bounding box center [349, 170] width 169 height 26
type input "[PERSON_NAME]"
type input "M"
type input "[PERSON_NAME]"
select select "0"
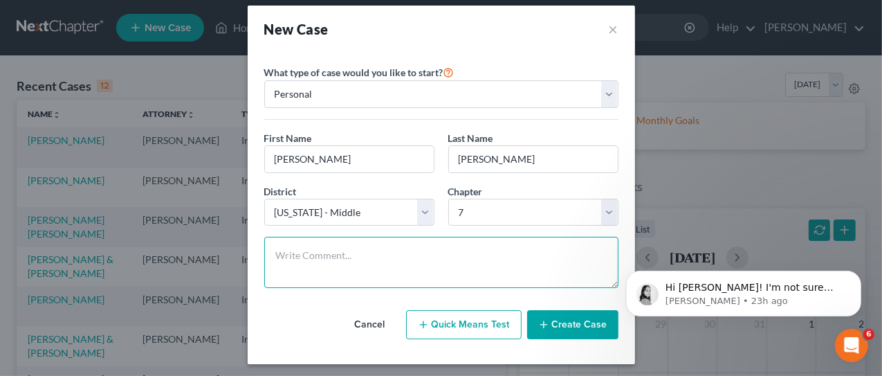
scroll to position [15, 0]
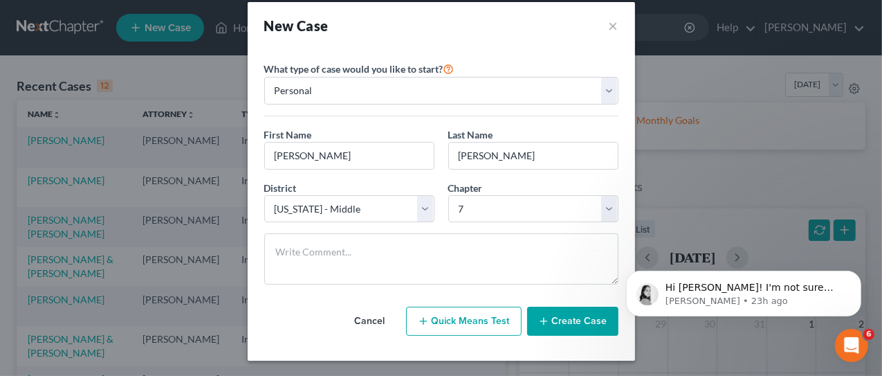
click at [467, 319] on button "Quick Means Test" at bounding box center [464, 321] width 116 height 29
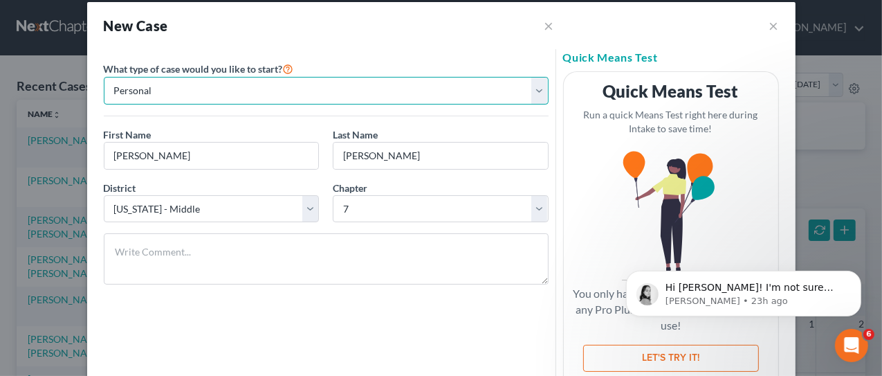
click at [540, 88] on select "Personal Business" at bounding box center [326, 91] width 445 height 28
click at [104, 77] on select "Personal Business" at bounding box center [326, 91] width 445 height 28
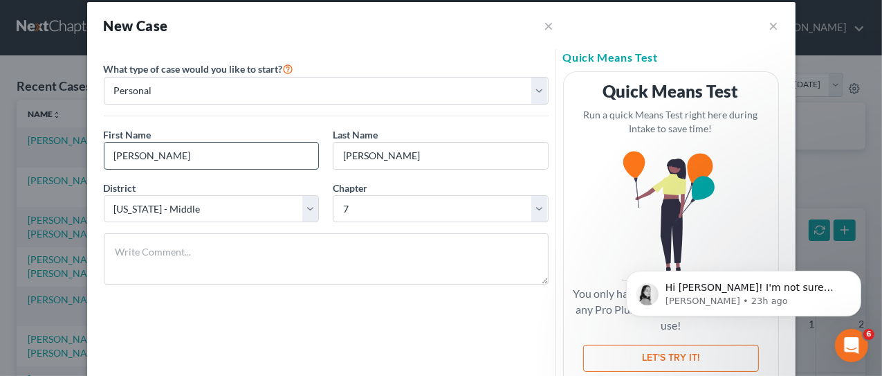
click at [209, 148] on input "[PERSON_NAME]" at bounding box center [211, 156] width 214 height 26
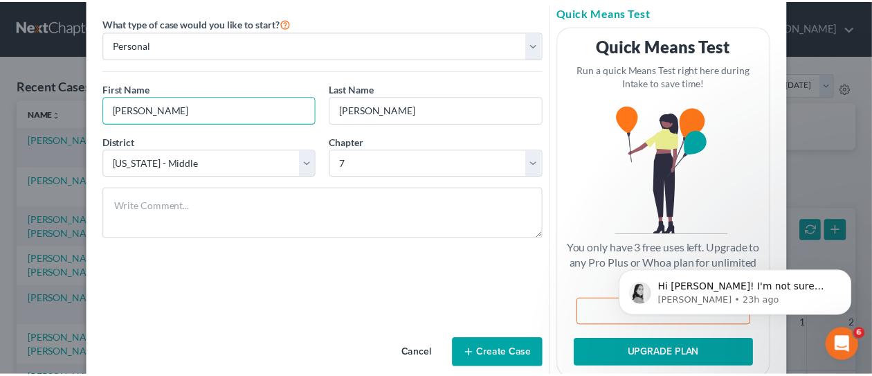
scroll to position [93, 0]
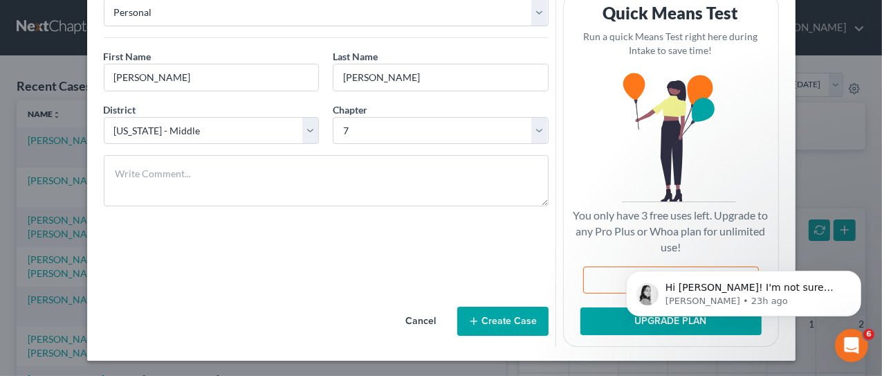
click at [426, 318] on button "Cancel" at bounding box center [421, 321] width 61 height 28
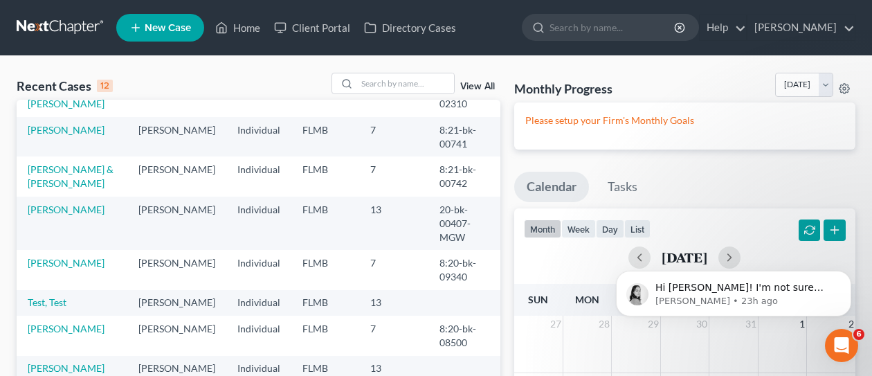
scroll to position [0, 0]
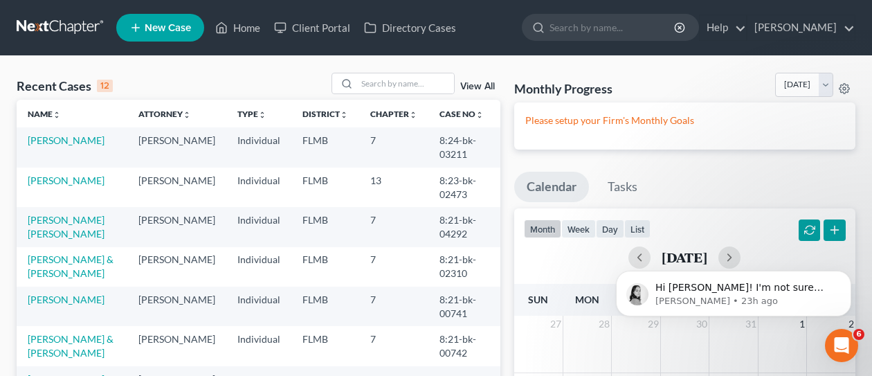
click at [180, 25] on span "New Case" at bounding box center [168, 28] width 46 height 10
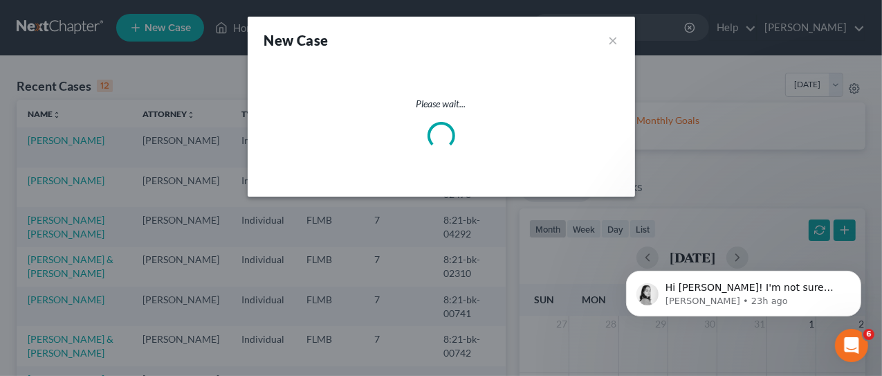
select select "15"
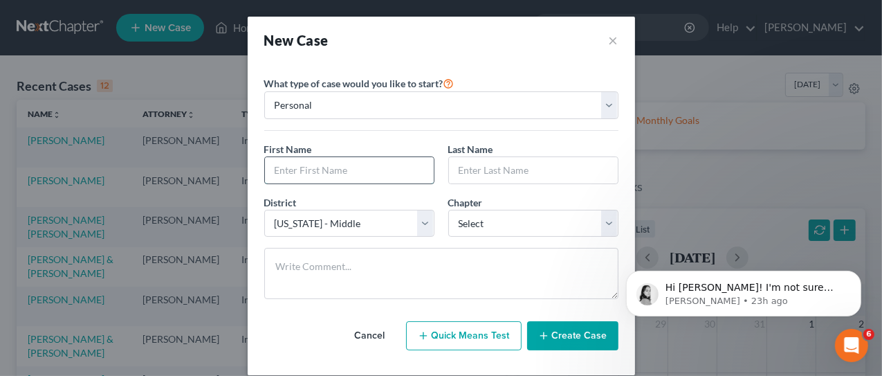
click at [339, 168] on input "text" at bounding box center [349, 170] width 169 height 26
type input "[PERSON_NAME]"
click at [571, 331] on button "Create Case" at bounding box center [572, 335] width 91 height 29
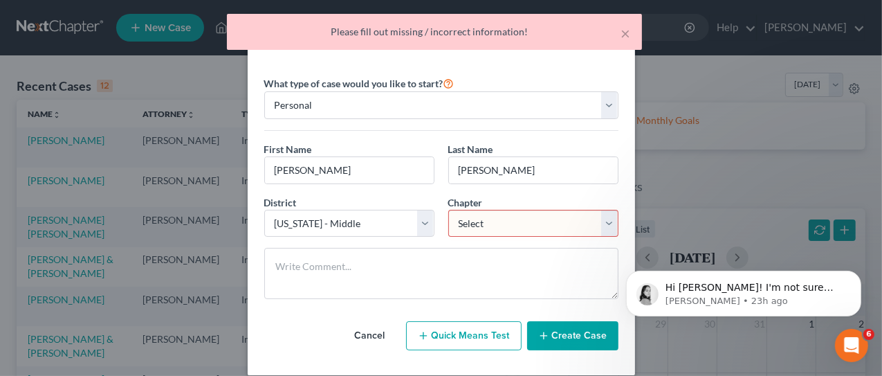
click at [580, 226] on select "Select 7 11 12 13" at bounding box center [533, 224] width 170 height 28
select select "0"
click at [448, 210] on select "Select 7 11 12 13" at bounding box center [533, 224] width 170 height 28
click at [566, 331] on button "Create Case" at bounding box center [572, 335] width 91 height 29
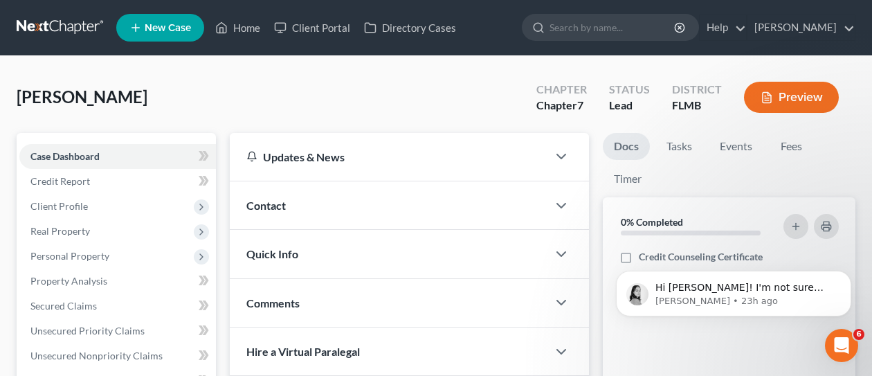
click at [351, 214] on div "Contact" at bounding box center [389, 205] width 318 height 48
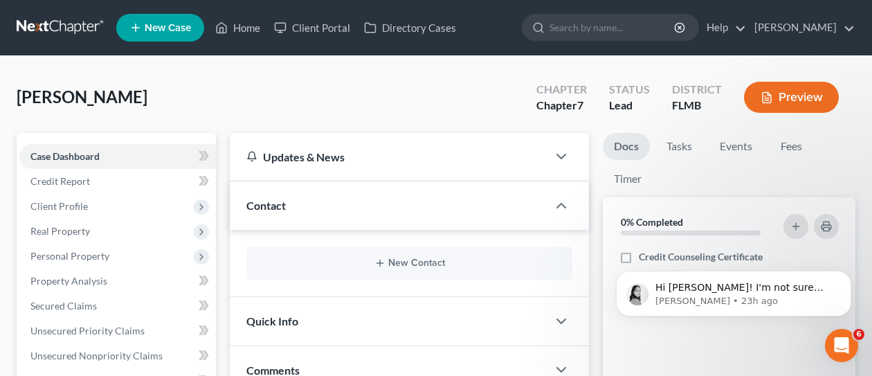
click at [381, 313] on div "Quick Info" at bounding box center [389, 321] width 318 height 48
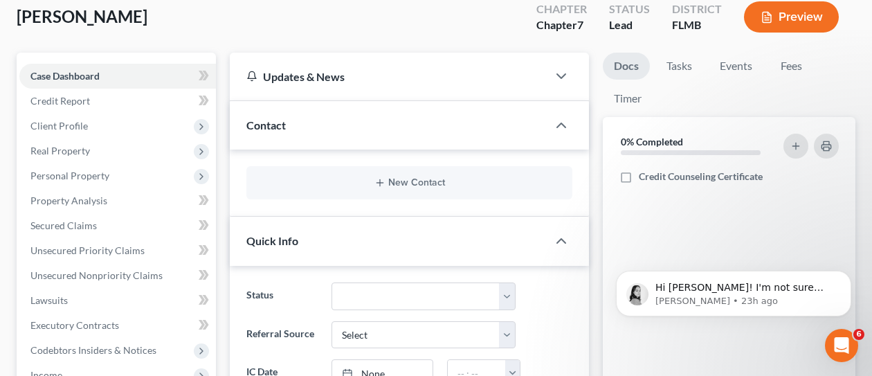
scroll to position [56, 0]
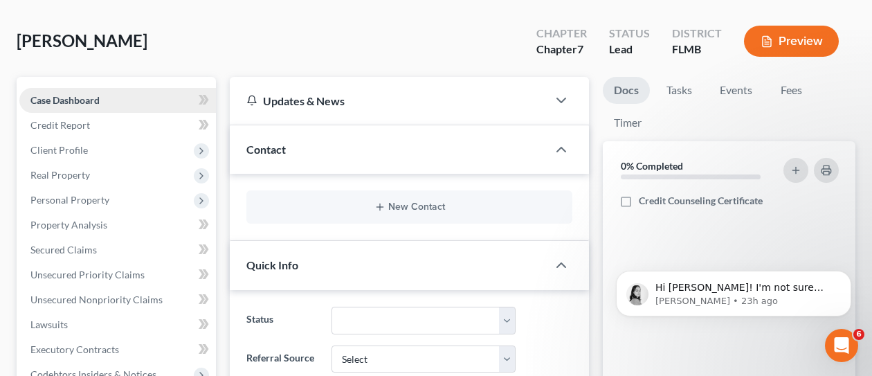
click at [104, 94] on link "Case Dashboard" at bounding box center [117, 100] width 196 height 25
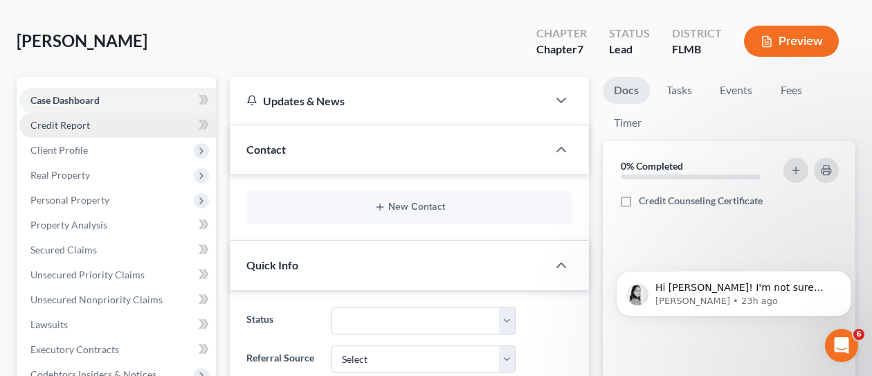
click at [122, 129] on link "Credit Report" at bounding box center [117, 125] width 196 height 25
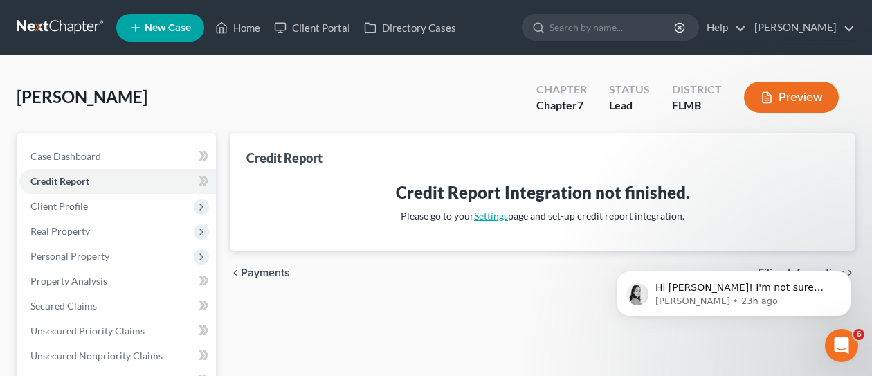
click at [490, 213] on link "Settings" at bounding box center [491, 216] width 34 height 12
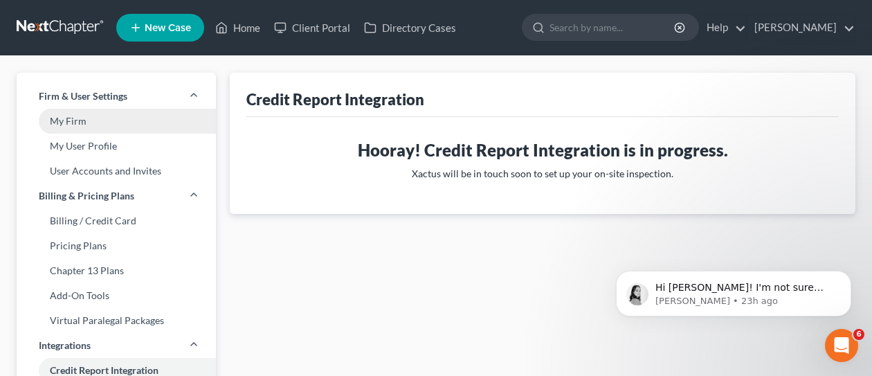
click at [89, 121] on link "My Firm" at bounding box center [116, 121] width 199 height 25
select select "15"
select select "24"
select select "9"
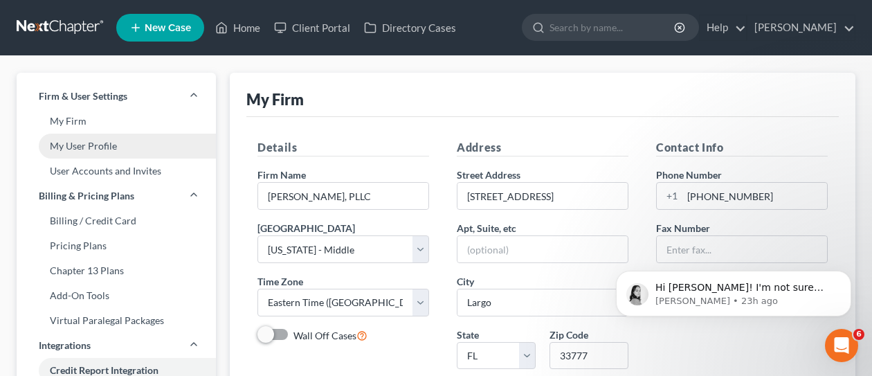
click at [109, 145] on link "My User Profile" at bounding box center [116, 146] width 199 height 25
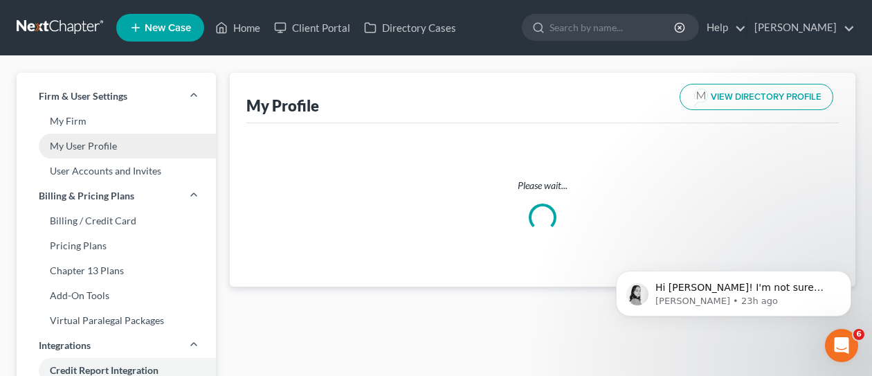
select select "9"
select select "15"
select select "attorney"
select select "0"
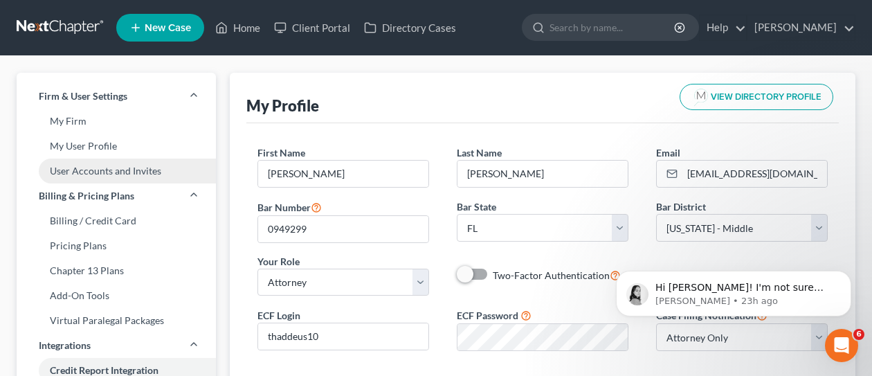
click at [113, 174] on link "User Accounts and Invites" at bounding box center [116, 170] width 199 height 25
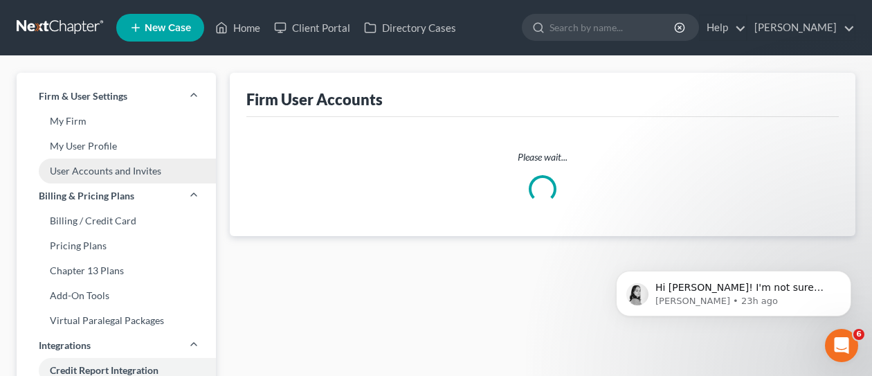
select select "0"
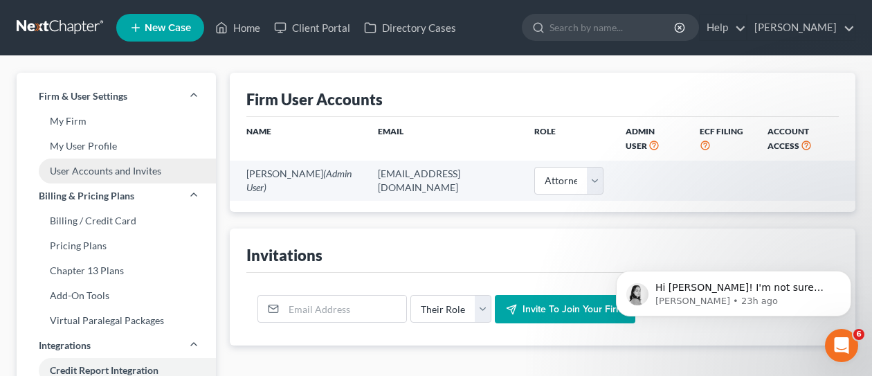
type input "tfreeman"
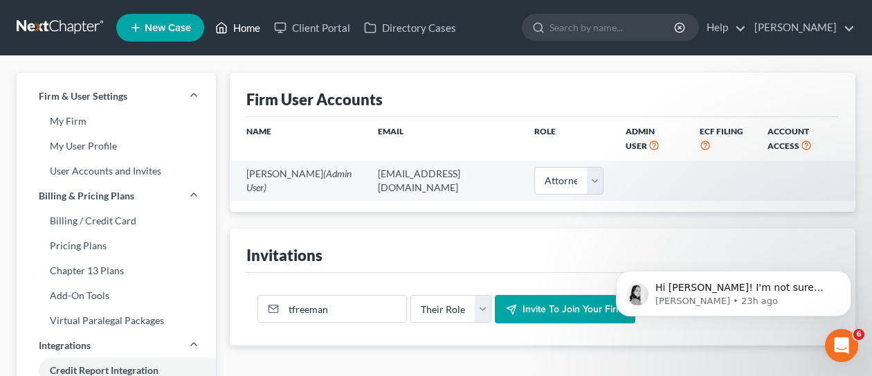
click at [223, 29] on icon at bounding box center [221, 27] width 12 height 17
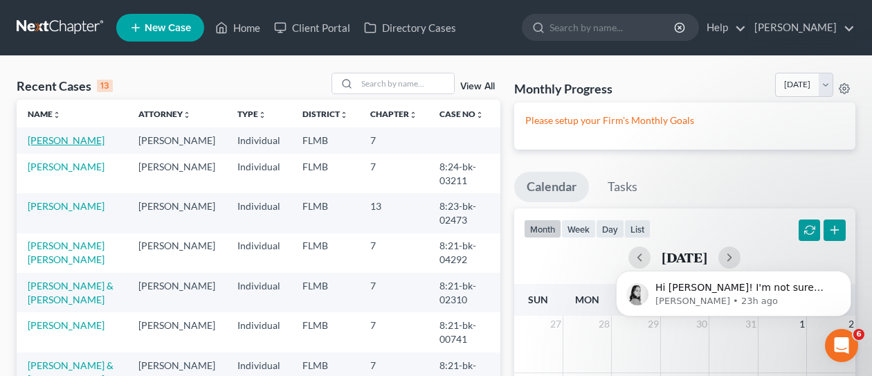
click at [81, 140] on link "[PERSON_NAME]" at bounding box center [66, 140] width 77 height 12
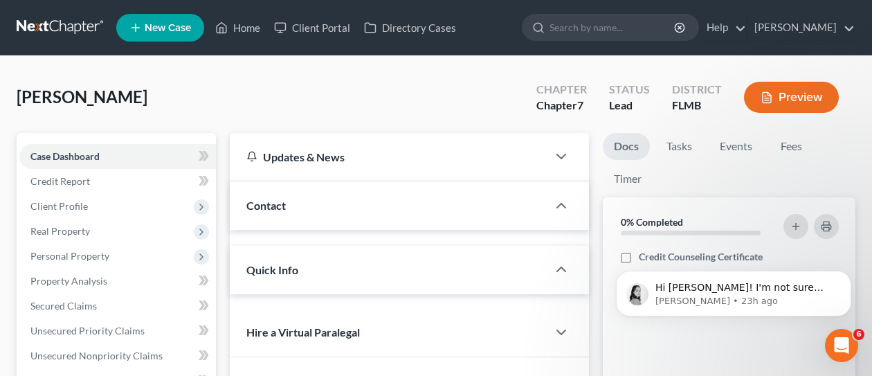
type input "tfreeman"
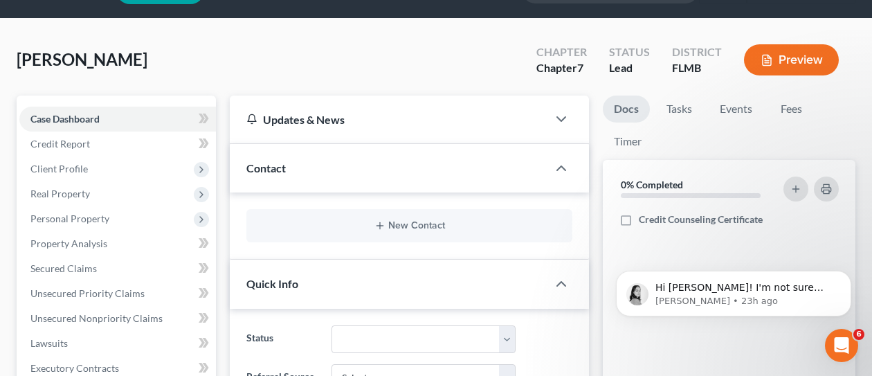
scroll to position [69, 0]
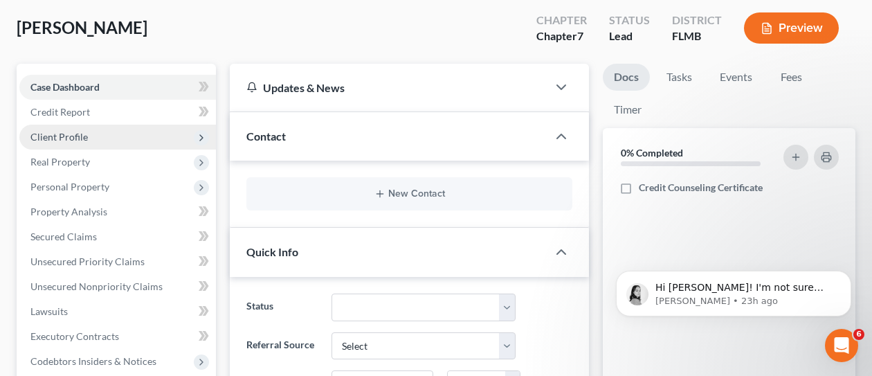
click at [189, 136] on span "Client Profile" at bounding box center [117, 137] width 196 height 25
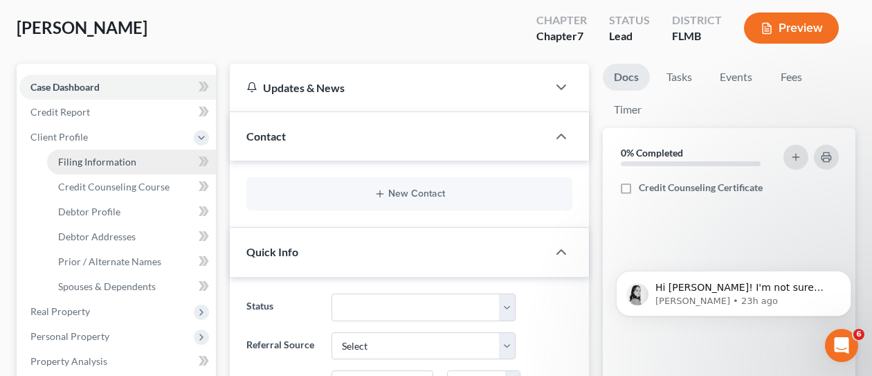
click at [146, 160] on link "Filing Information" at bounding box center [131, 161] width 169 height 25
select select "1"
select select "0"
select select "15"
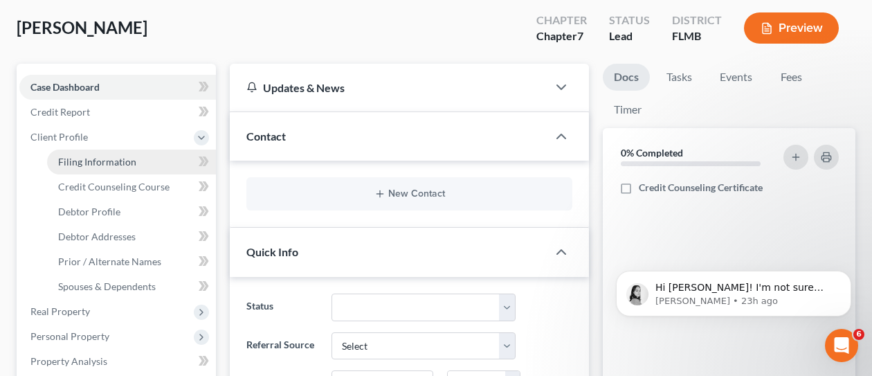
select select "9"
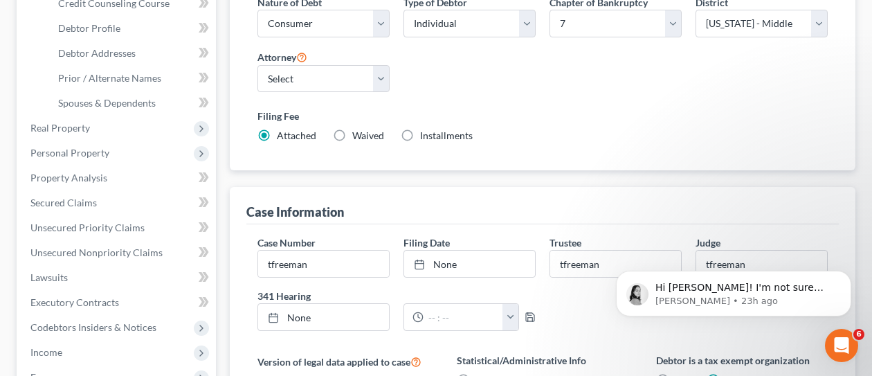
scroll to position [277, 0]
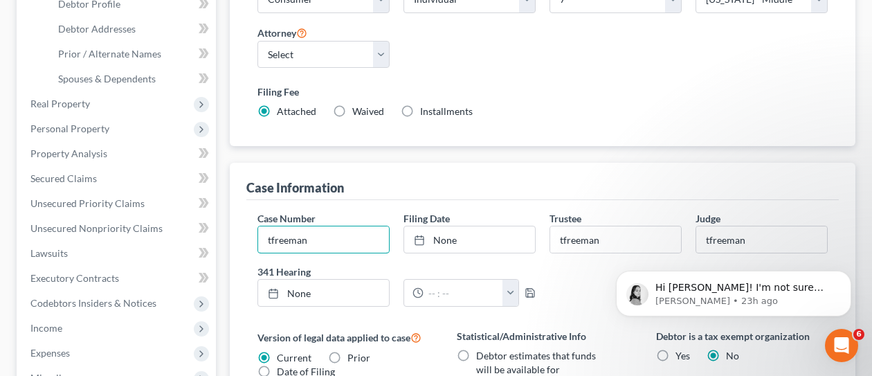
drag, startPoint x: 326, startPoint y: 205, endPoint x: 214, endPoint y: 204, distance: 111.4
click at [214, 205] on div "Petition Navigation Case Dashboard Payments Invoices Payments Payments Credit R…" at bounding box center [436, 277] width 852 height 843
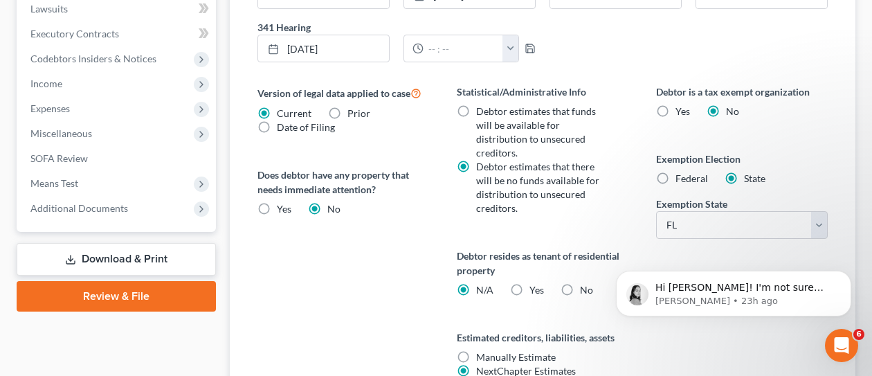
scroll to position [554, 0]
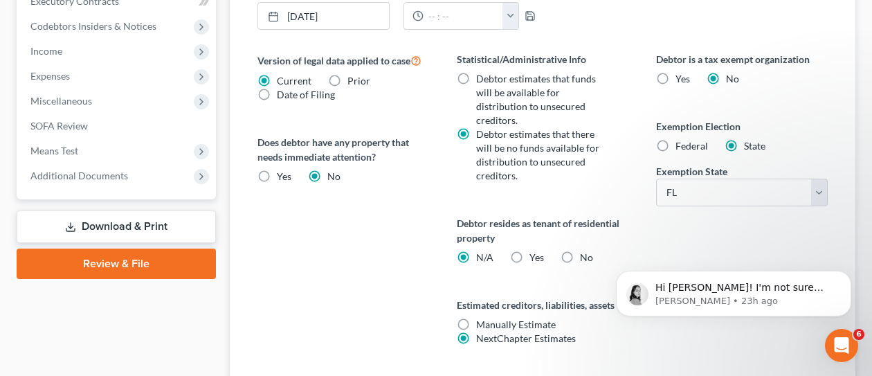
click at [580, 250] on label "No" at bounding box center [586, 257] width 13 height 14
click at [585, 250] on input "No" at bounding box center [589, 254] width 9 height 9
radio input "true"
radio input "false"
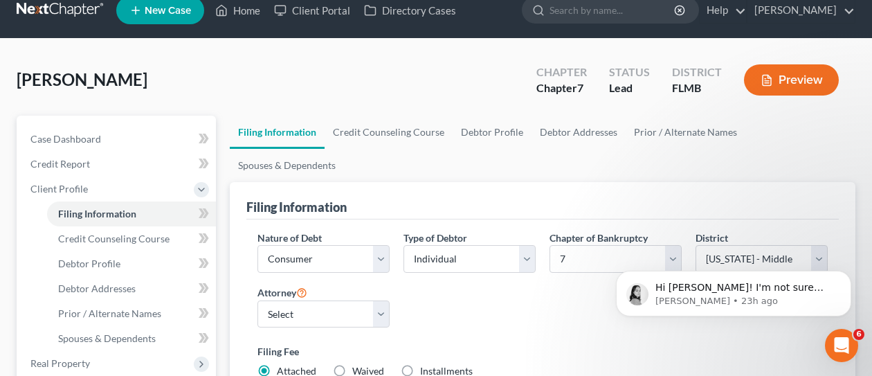
scroll to position [0, 0]
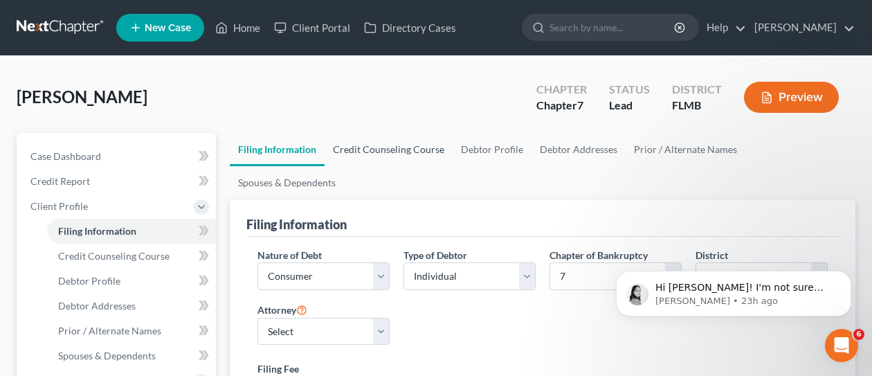
click at [368, 150] on link "Credit Counseling Course" at bounding box center [388, 149] width 128 height 33
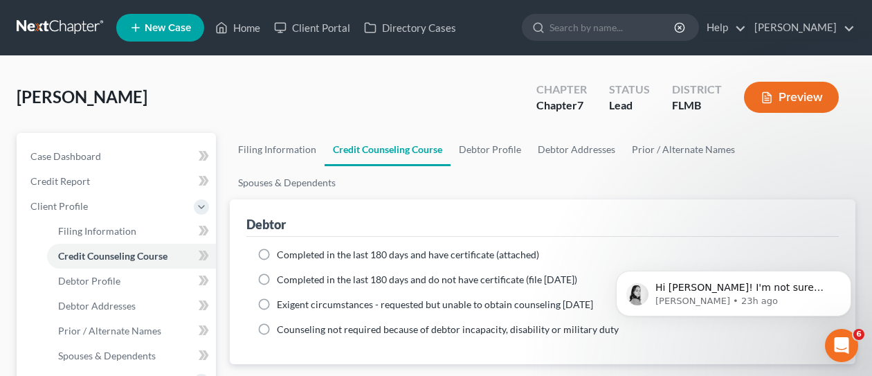
click at [277, 248] on label "Completed in the last 180 days and have certificate (attached)" at bounding box center [408, 255] width 262 height 14
click at [282, 248] on input "Completed in the last 180 days and have certificate (attached)" at bounding box center [286, 252] width 9 height 9
radio input "true"
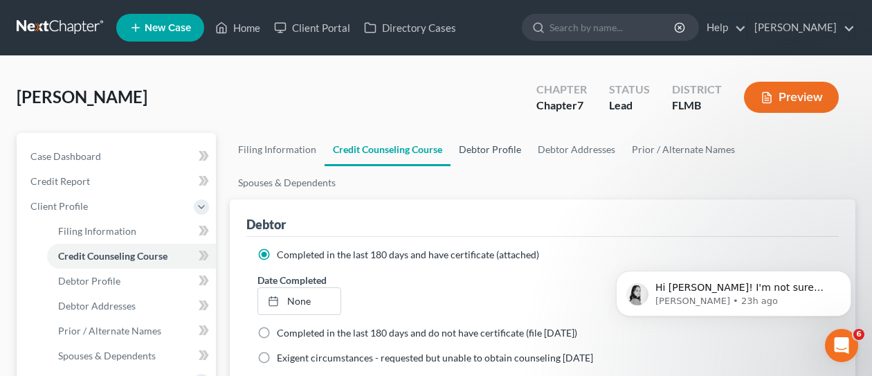
click at [478, 152] on link "Debtor Profile" at bounding box center [489, 149] width 79 height 33
select select "0"
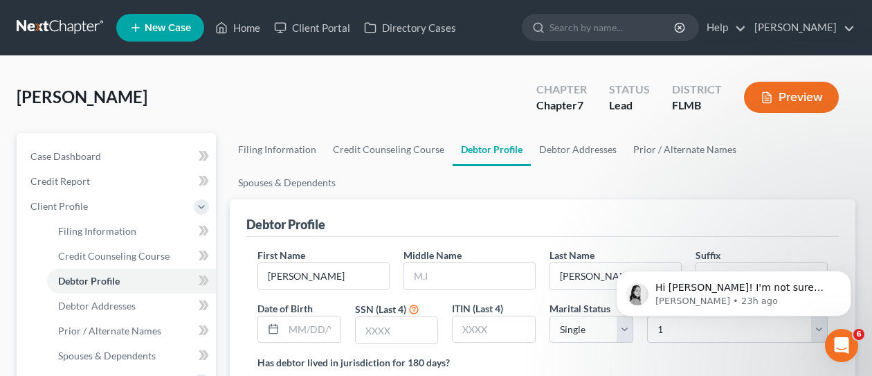
type input "tfre"
type input "tfreeman"
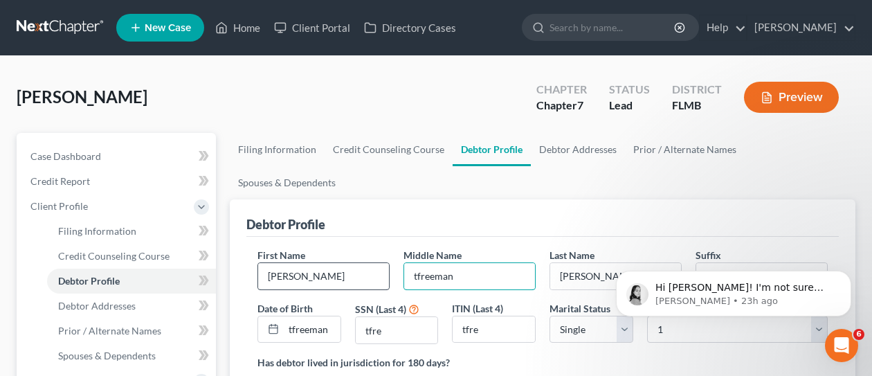
drag, startPoint x: 458, startPoint y: 244, endPoint x: 382, endPoint y: 245, distance: 76.1
click at [382, 248] on div "First Name [PERSON_NAME] Middle Name tfreeman Last Name [PERSON_NAME] Suffix tf…" at bounding box center [542, 301] width 584 height 107
